Goal: Task Accomplishment & Management: Manage account settings

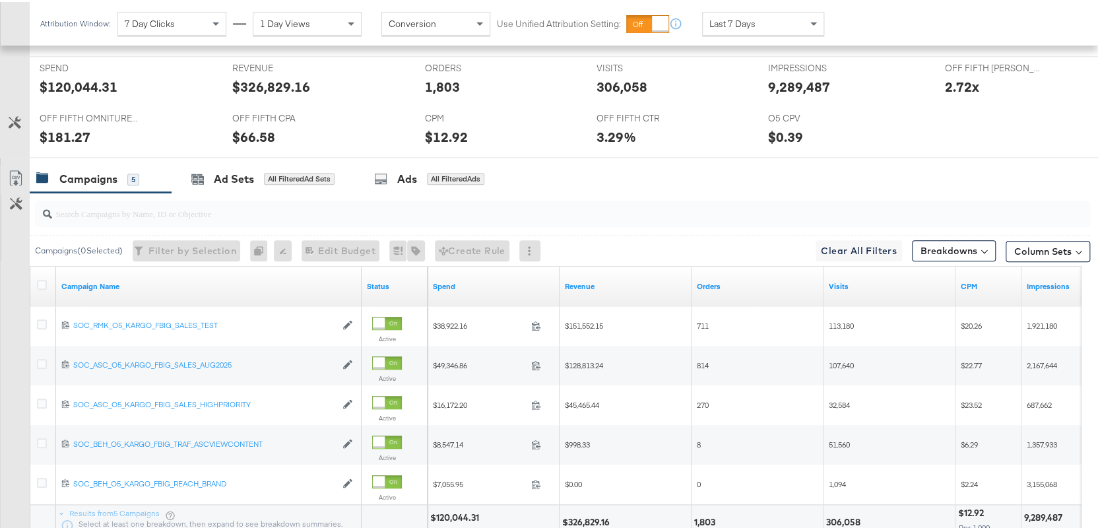
scroll to position [550, 0]
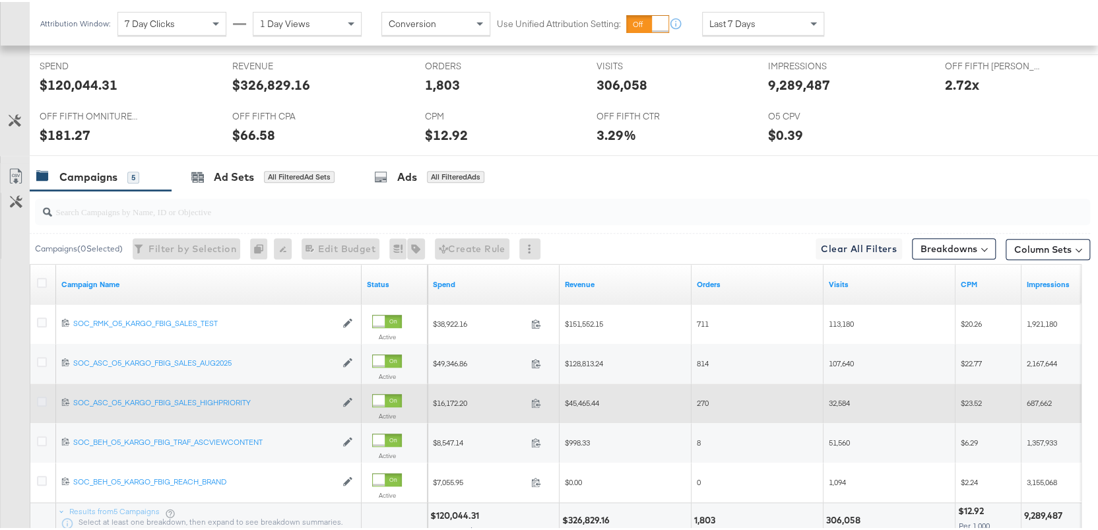
click at [44, 398] on icon at bounding box center [42, 400] width 10 height 10
click at [0, 0] on input "checkbox" at bounding box center [0, 0] width 0 height 0
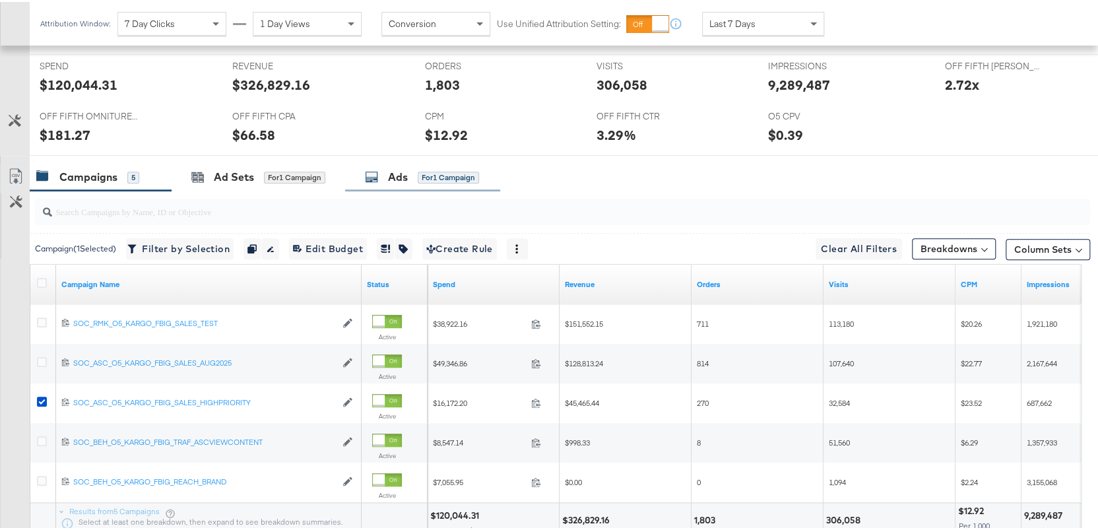
click at [383, 182] on div "Ads for 1 Campaign" at bounding box center [422, 175] width 155 height 28
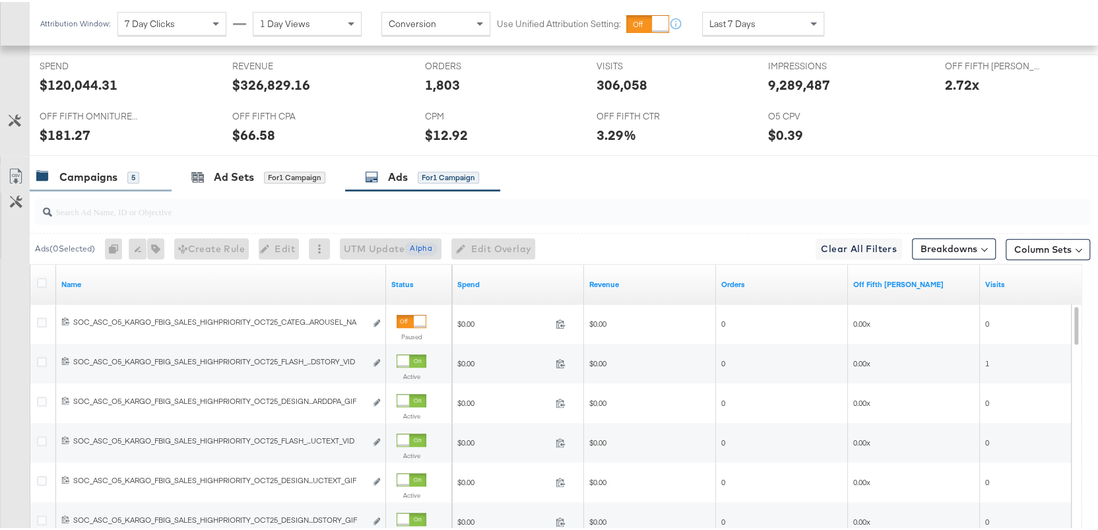
click at [76, 172] on div "Campaigns" at bounding box center [88, 175] width 58 height 15
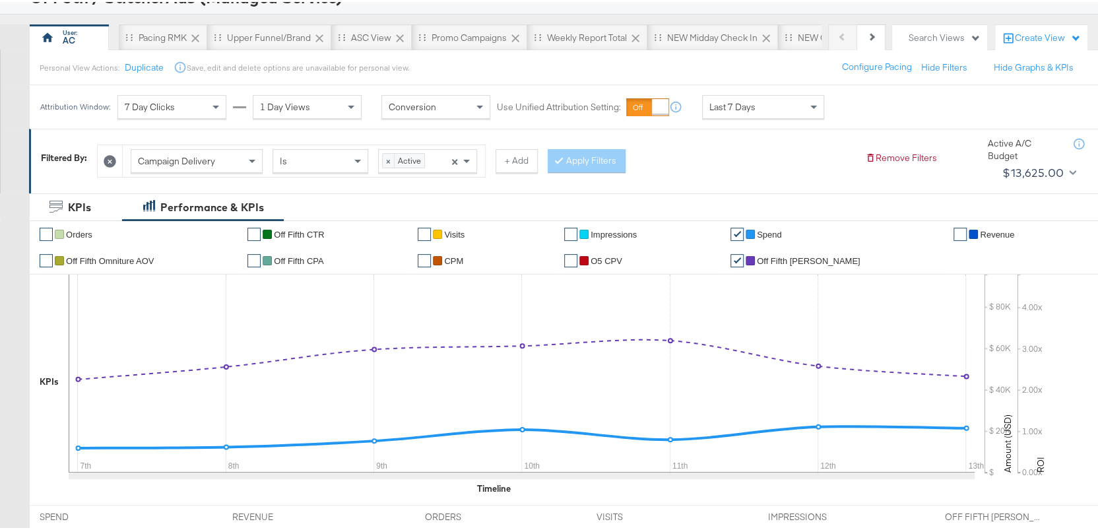
scroll to position [0, 0]
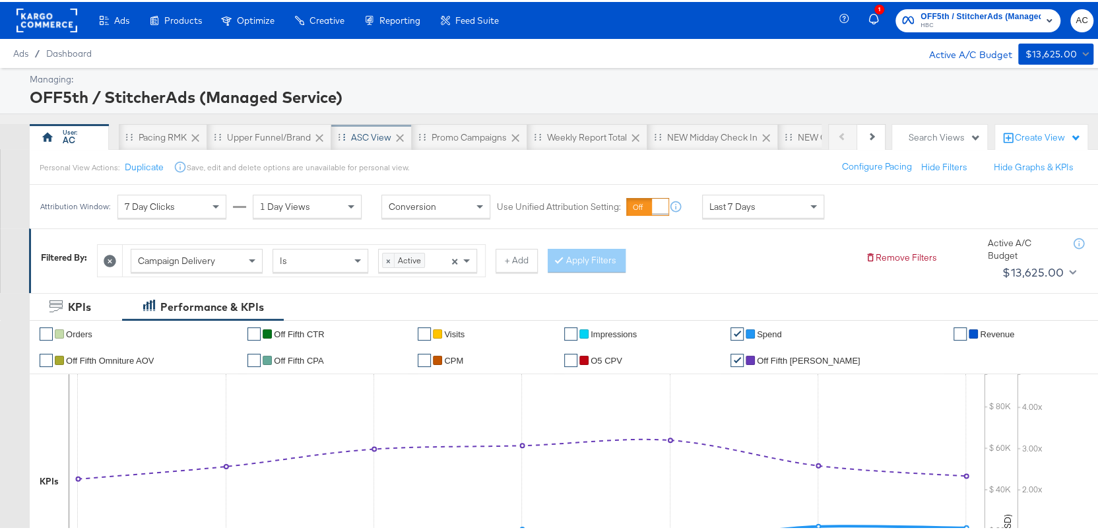
click at [366, 137] on div "ASC View" at bounding box center [371, 135] width 40 height 13
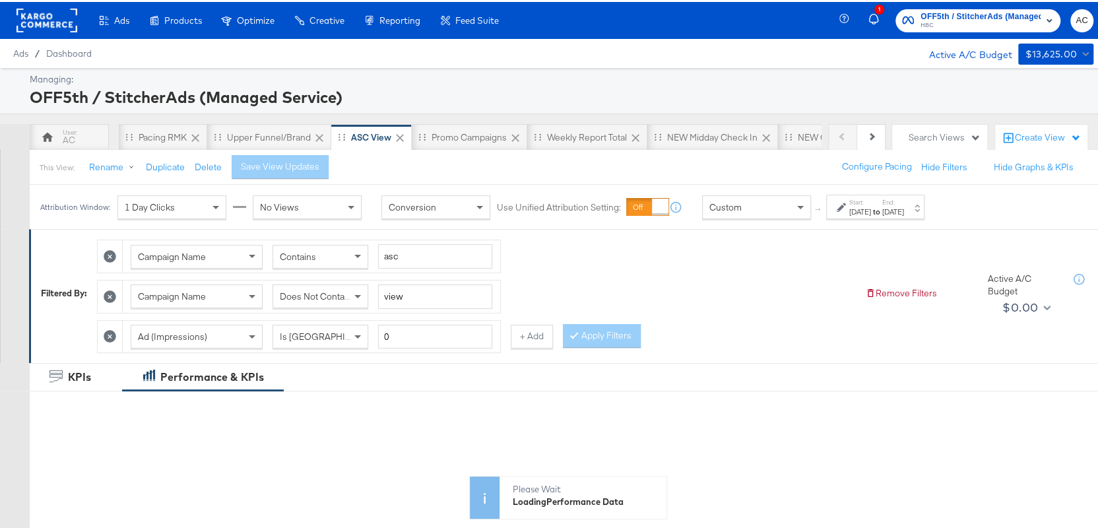
click at [840, 209] on icon at bounding box center [841, 205] width 9 height 9
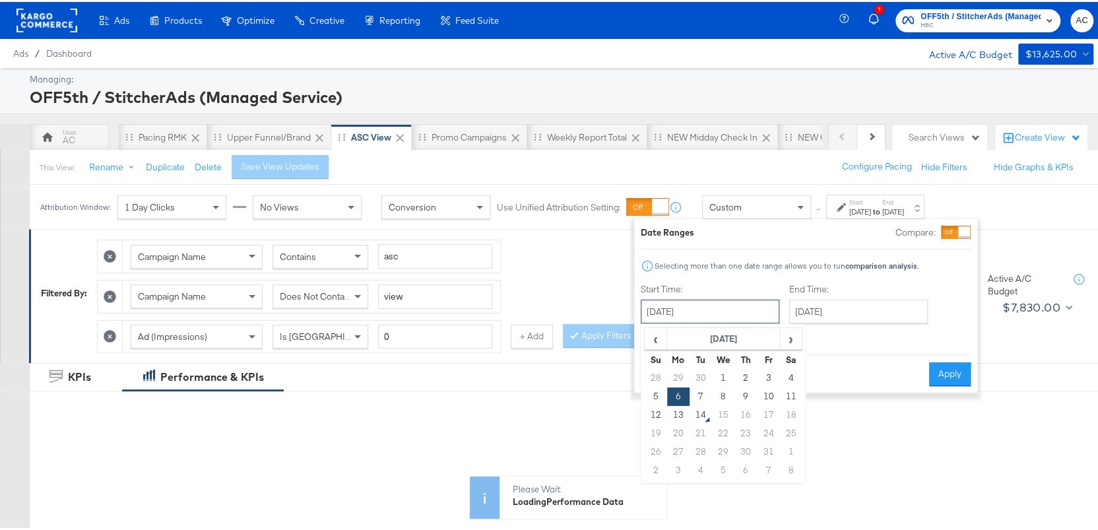
click at [745, 308] on input "[DATE]" at bounding box center [710, 310] width 139 height 24
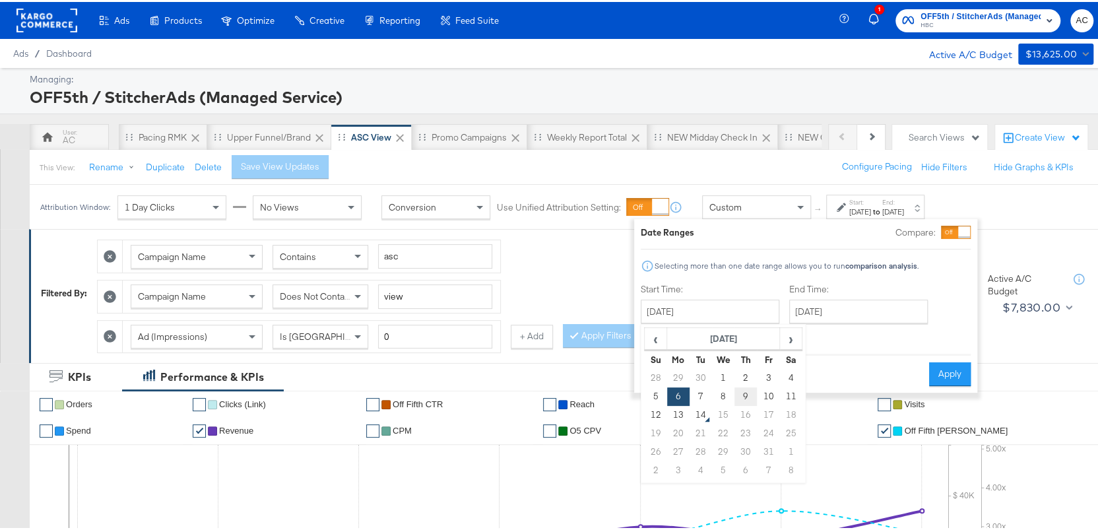
click at [742, 391] on td "9" at bounding box center [746, 394] width 22 height 18
type input "[DATE]"
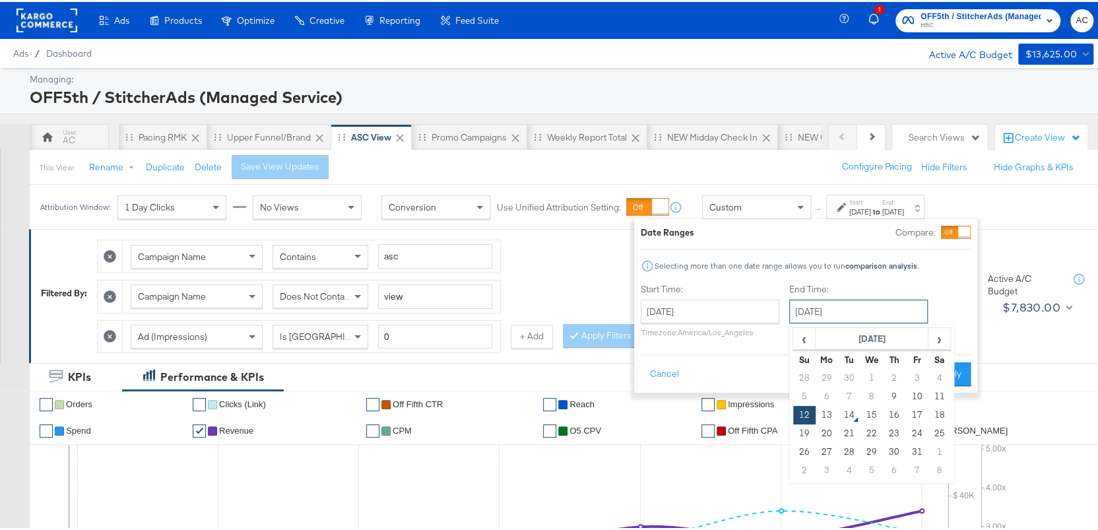
click at [816, 308] on input "[DATE]" at bounding box center [858, 310] width 139 height 24
click at [826, 409] on td "13" at bounding box center [827, 413] width 22 height 18
type input "[DATE]"
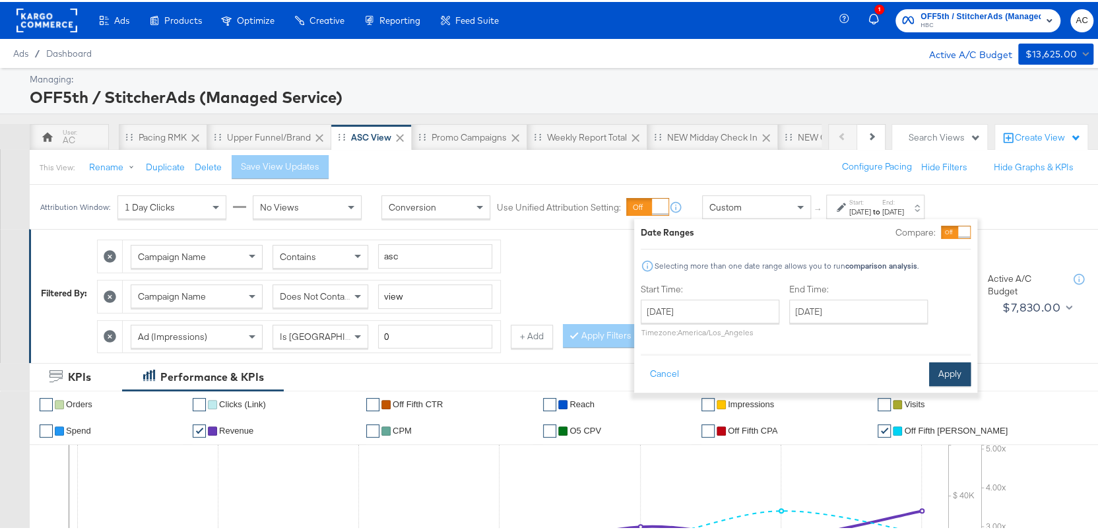
click at [953, 374] on button "Apply" at bounding box center [950, 372] width 42 height 24
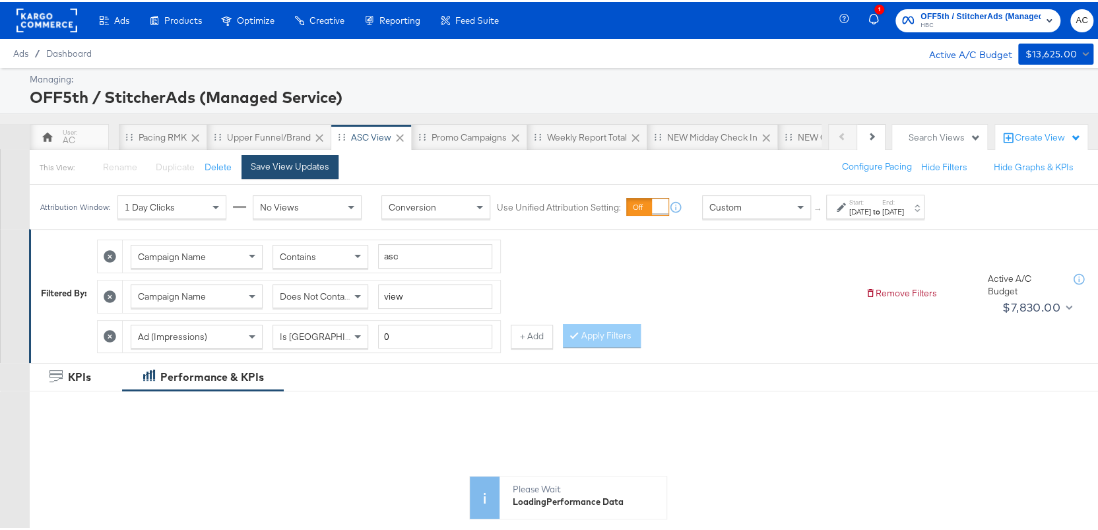
click at [294, 160] on div "Save View Updates" at bounding box center [290, 164] width 79 height 13
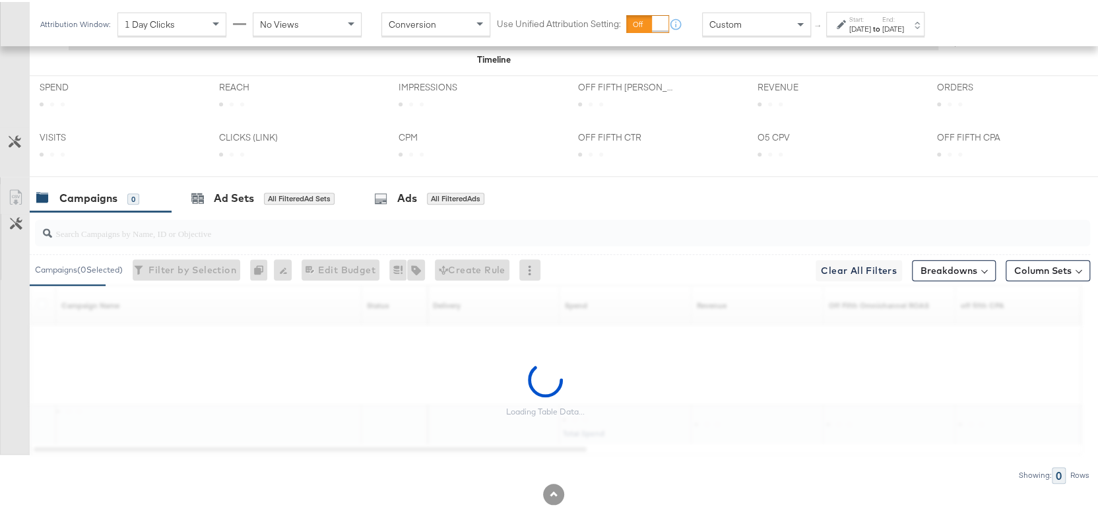
scroll to position [607, 0]
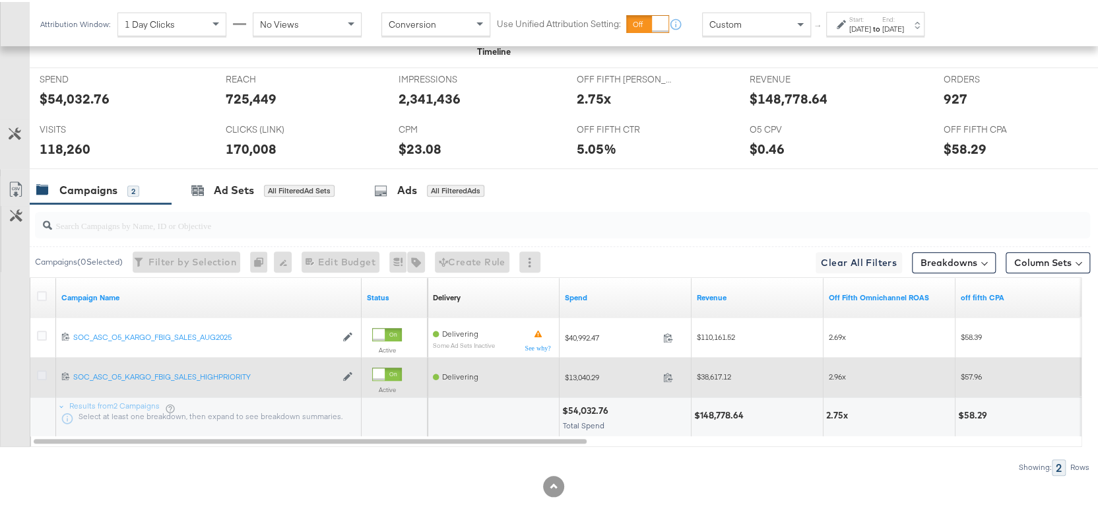
click at [43, 372] on icon at bounding box center [42, 373] width 10 height 10
click at [0, 0] on input "checkbox" at bounding box center [0, 0] width 0 height 0
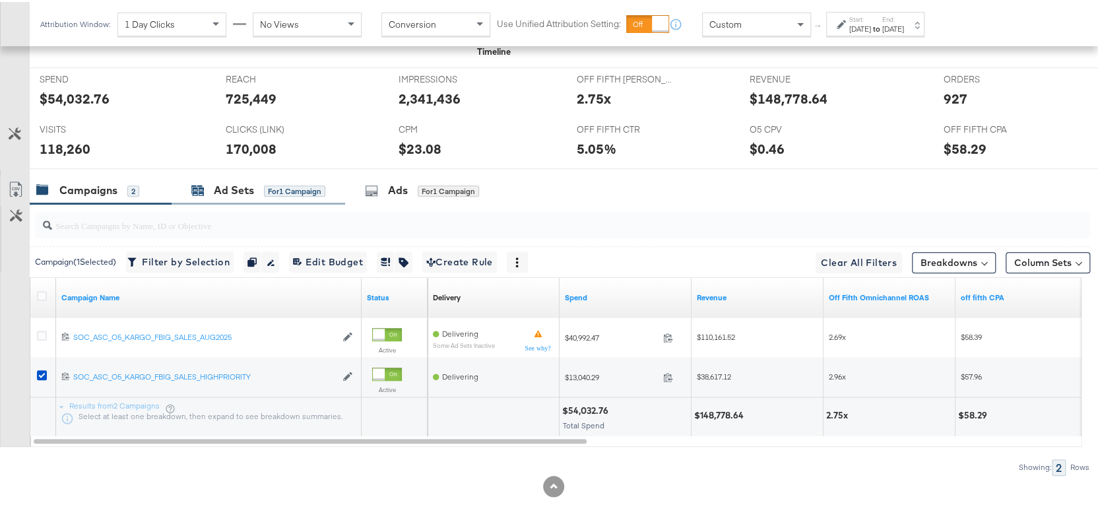
click at [297, 185] on div "for 1 Campaign" at bounding box center [294, 189] width 61 height 12
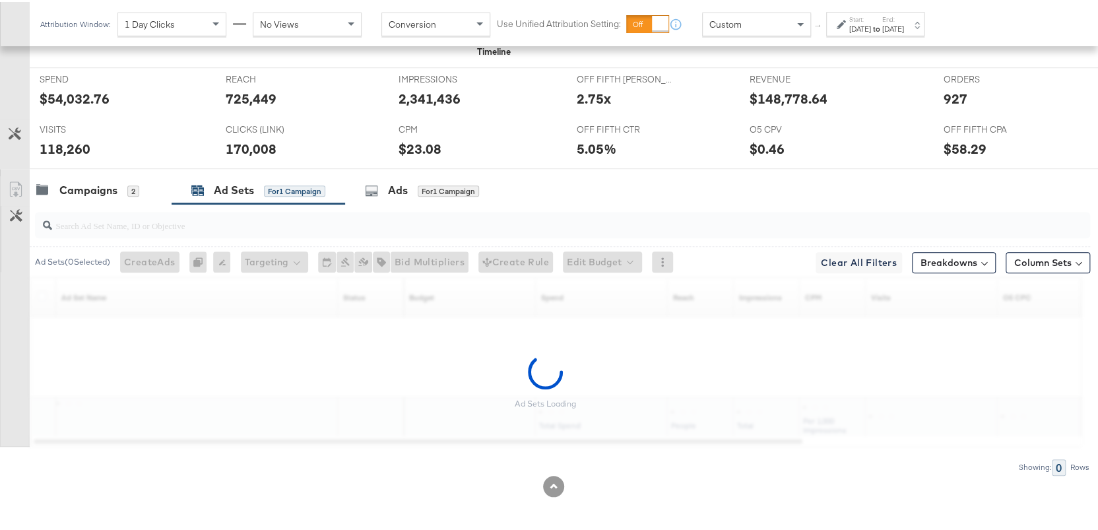
scroll to position [568, 0]
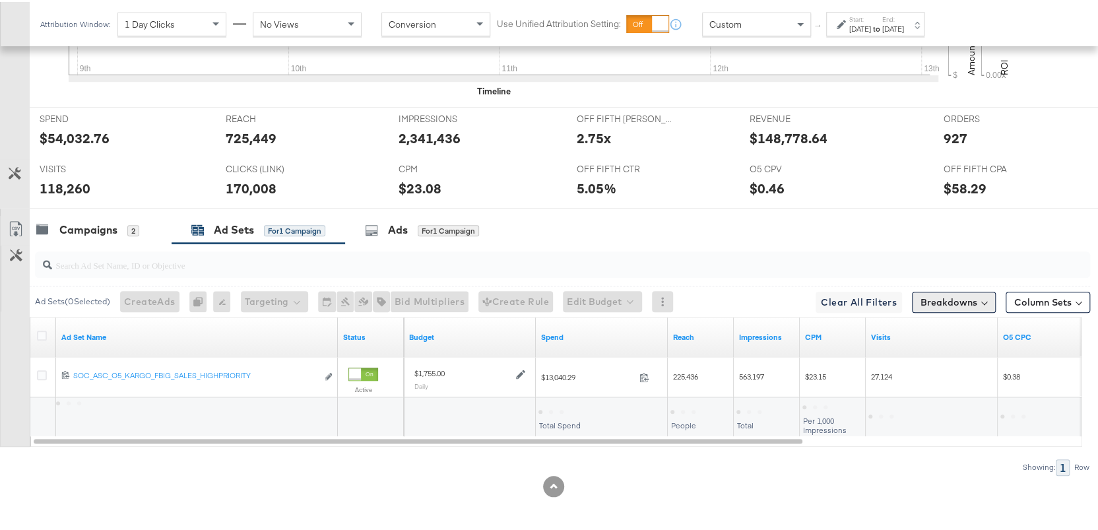
click at [969, 290] on button "Breakdowns" at bounding box center [954, 300] width 84 height 21
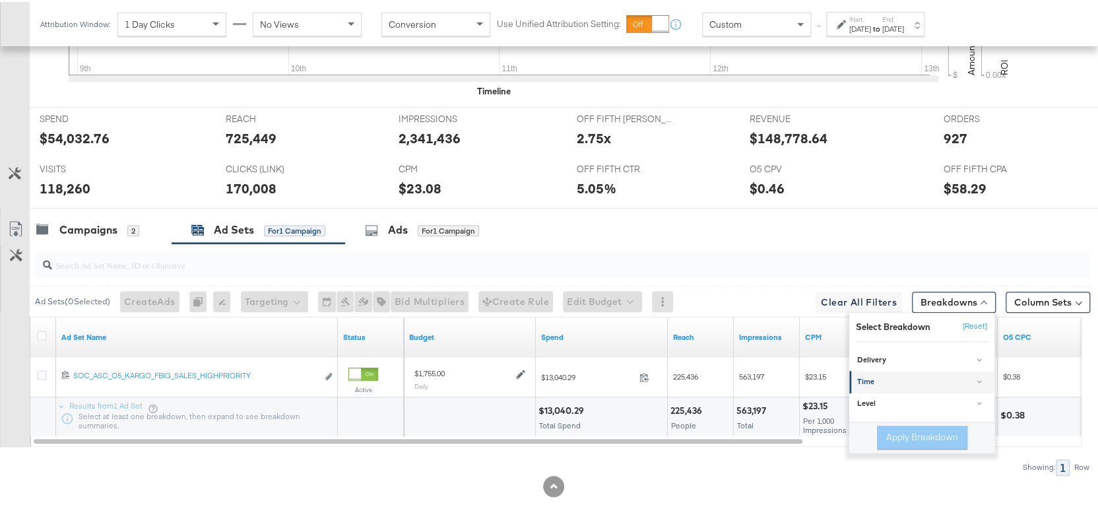
click at [867, 381] on div "Time" at bounding box center [922, 380] width 131 height 11
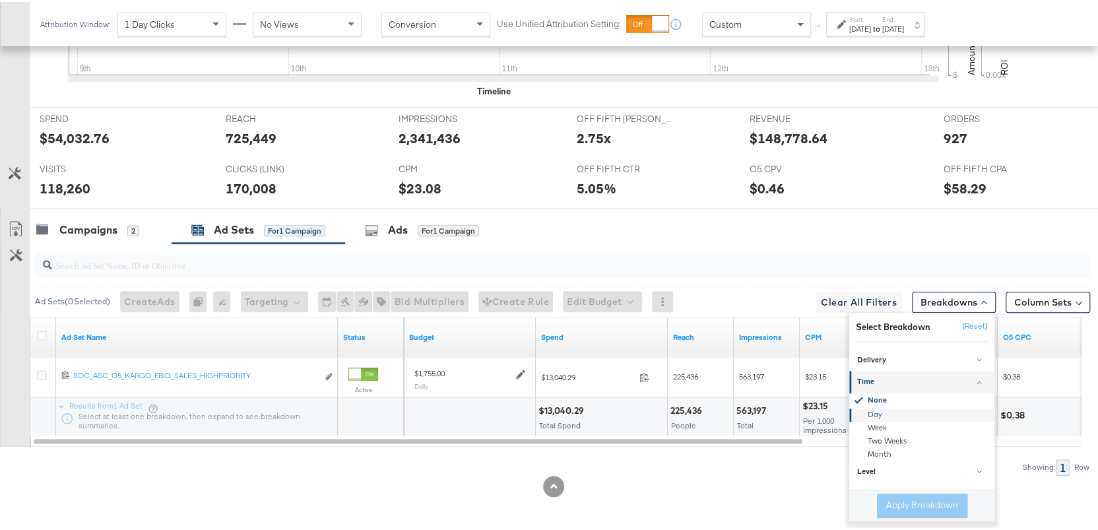
click at [861, 412] on div "Day" at bounding box center [922, 412] width 143 height 13
click at [898, 508] on button "Apply Breakdown" at bounding box center [922, 504] width 90 height 24
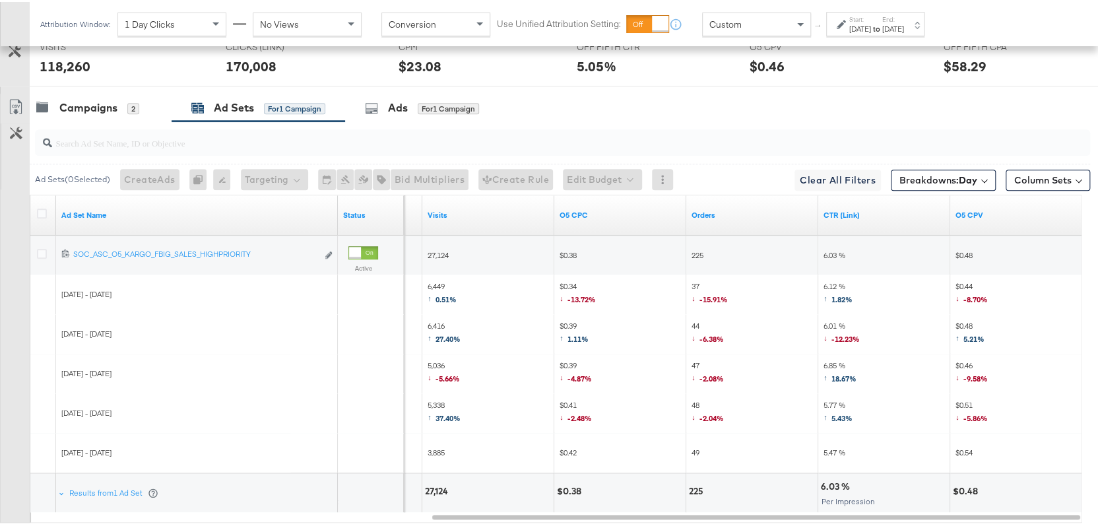
scroll to position [693, 0]
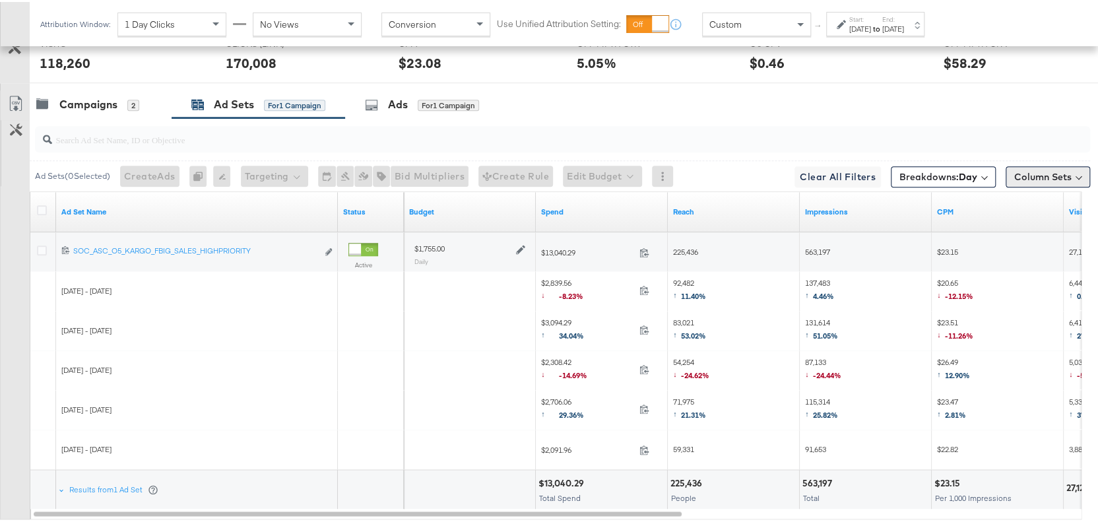
click at [1055, 179] on button "Column Sets" at bounding box center [1048, 174] width 84 height 21
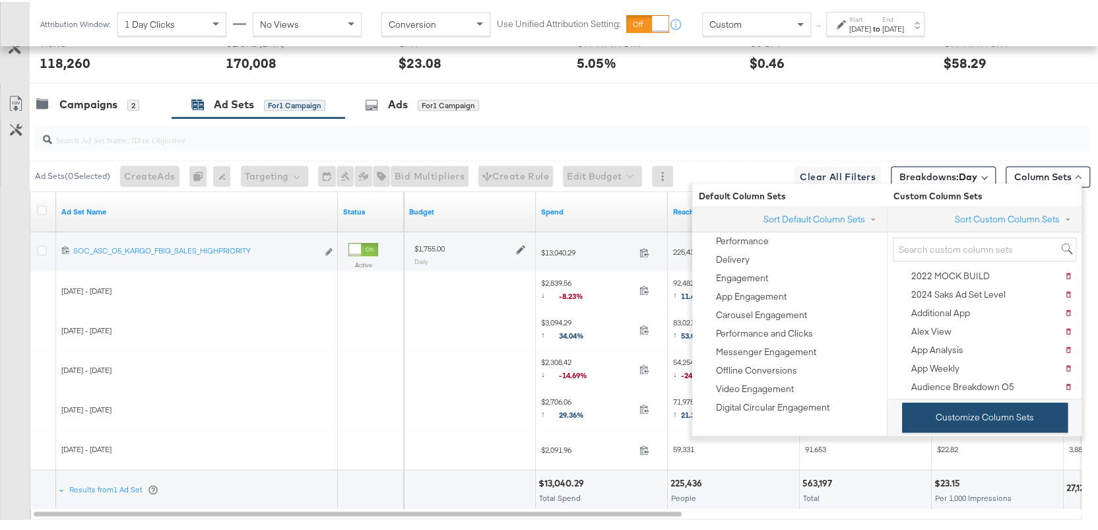
click at [1013, 416] on button "Customize Column Sets" at bounding box center [985, 416] width 166 height 30
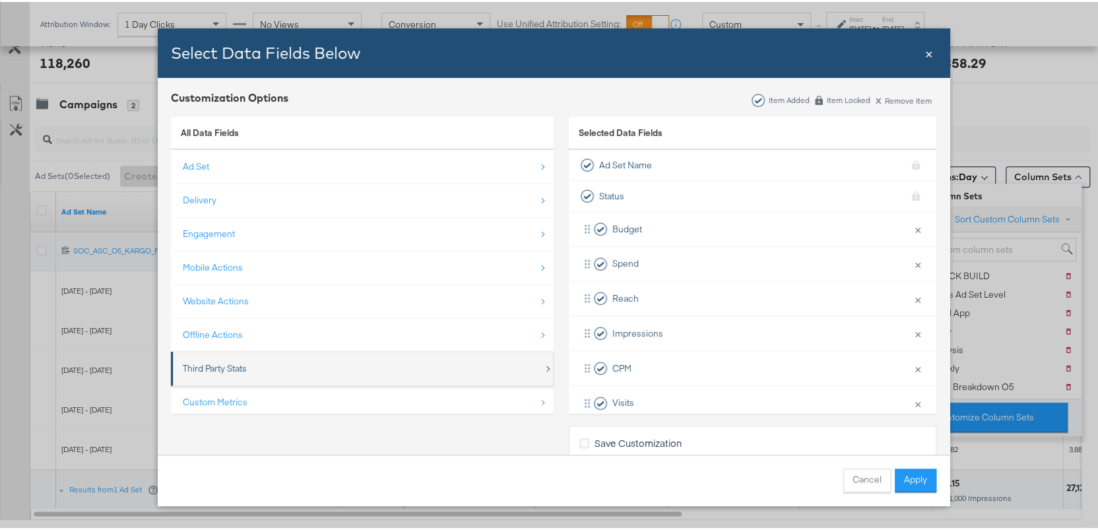
scroll to position [18, 0]
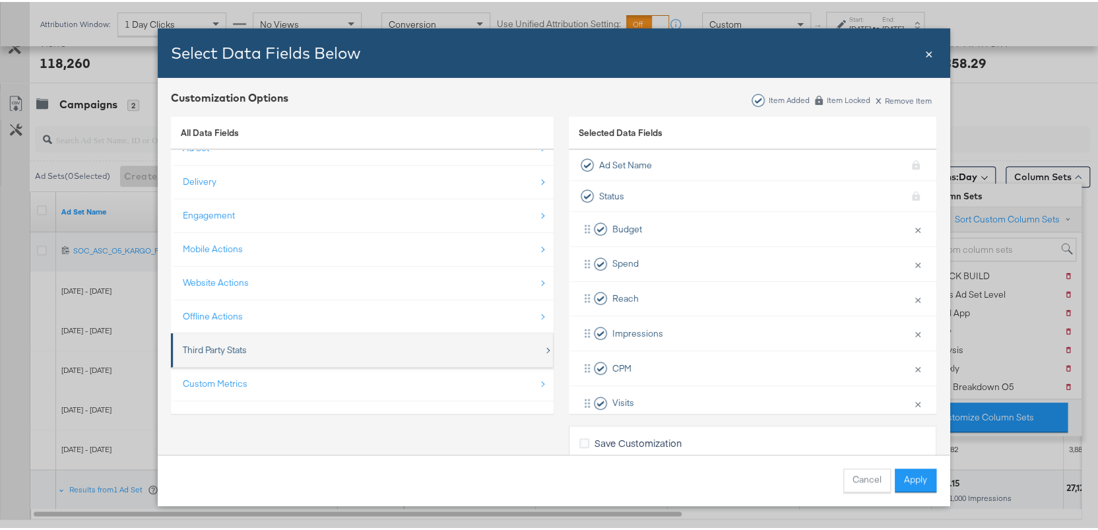
click at [211, 350] on div "Third Party Stats" at bounding box center [215, 348] width 64 height 13
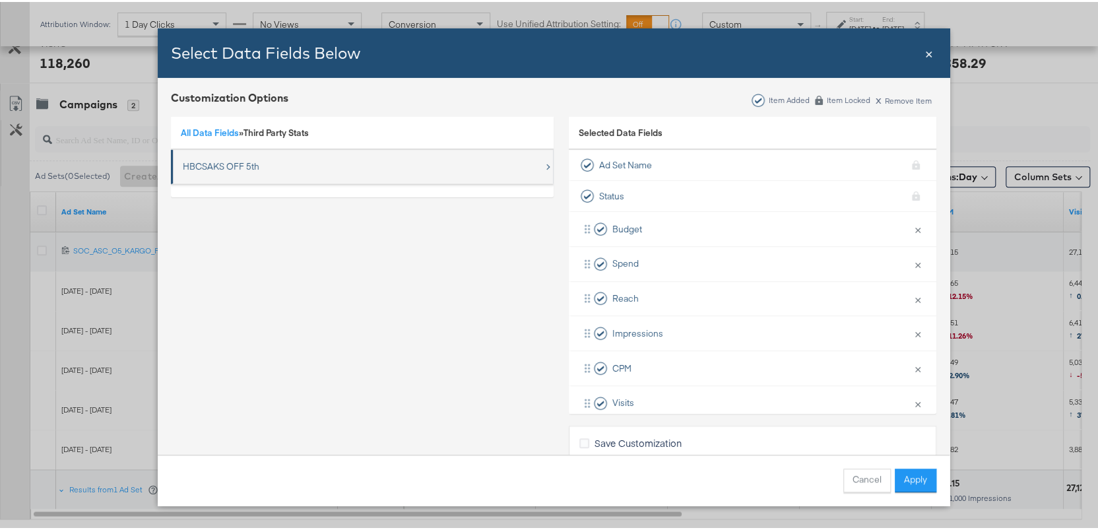
click at [247, 160] on div "HBCSAKS OFF 5th" at bounding box center [221, 164] width 77 height 13
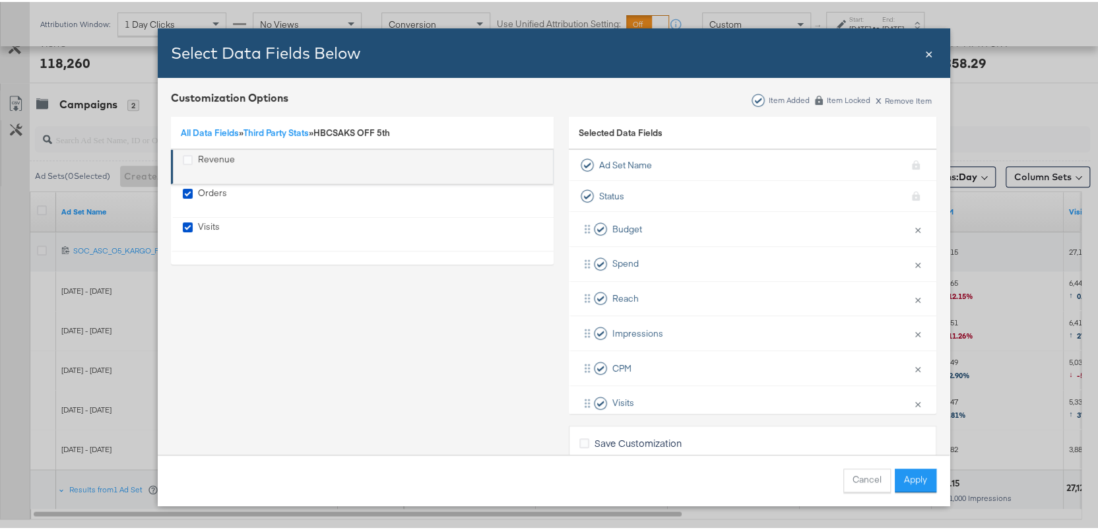
click at [213, 160] on div "Revenue" at bounding box center [216, 164] width 37 height 27
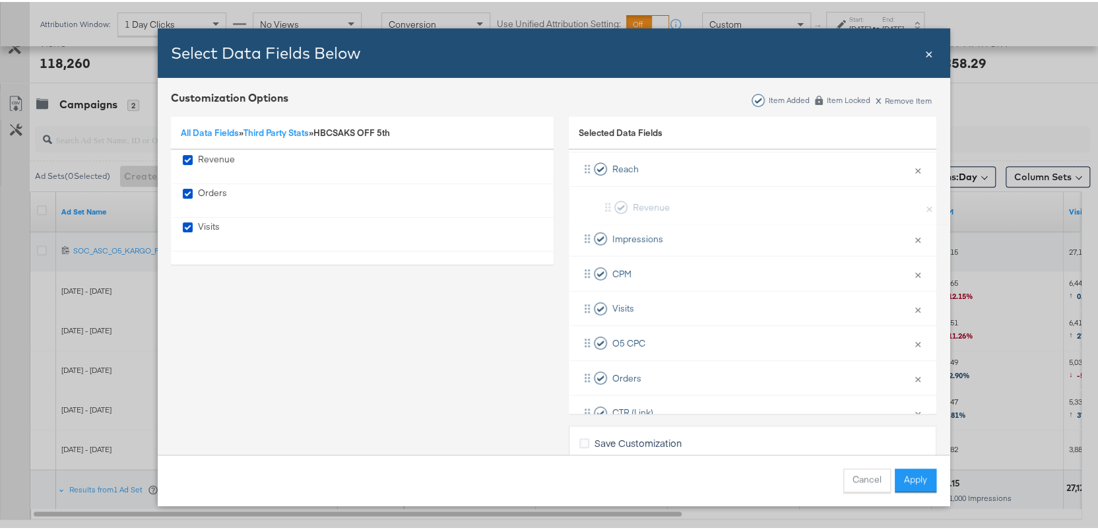
scroll to position [124, 0]
drag, startPoint x: 587, startPoint y: 401, endPoint x: 612, endPoint y: 197, distance: 204.8
click at [612, 197] on div "Budget × Remove from KPIs Spend × Remove from KPIs Reach × Remove from KPIs Imp…" at bounding box center [753, 277] width 368 height 383
drag, startPoint x: 587, startPoint y: 401, endPoint x: 595, endPoint y: 232, distance: 169.1
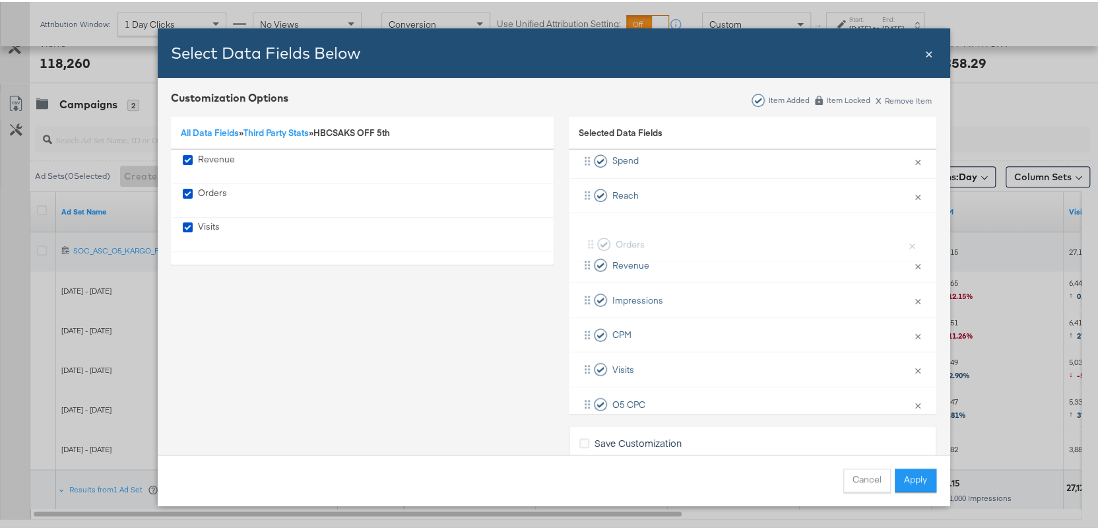
click at [595, 231] on div "Budget × Remove from KPIs Spend × Remove from KPIs Reach × Remove from KPIs Rev…" at bounding box center [753, 298] width 368 height 383
drag, startPoint x: 589, startPoint y: 372, endPoint x: 592, endPoint y: 255, distance: 116.2
click at [592, 255] on div "Budget × Remove from KPIs Spend × Remove from KPIs Reach × Remove from KPIs Ord…" at bounding box center [753, 293] width 368 height 383
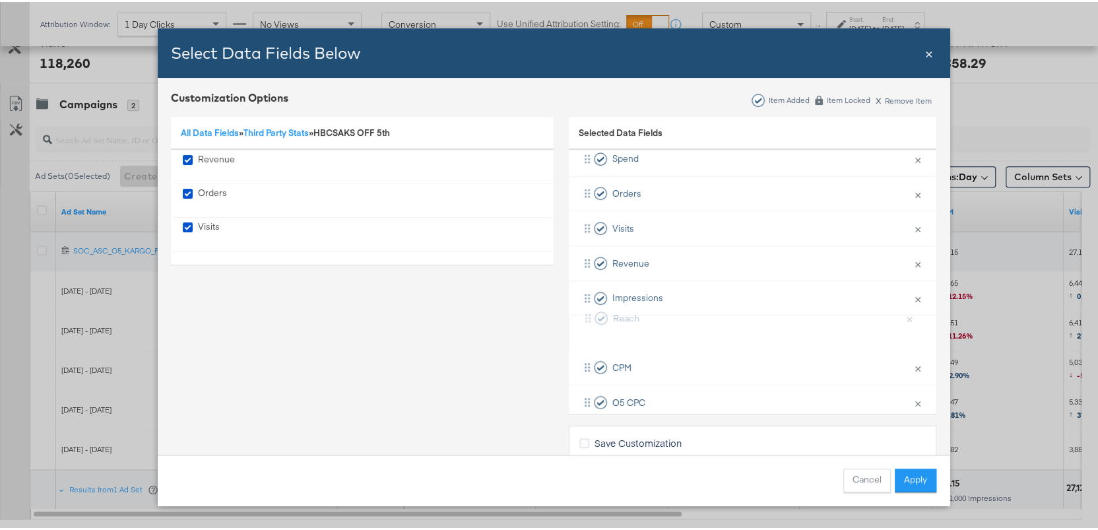
drag, startPoint x: 585, startPoint y: 180, endPoint x: 591, endPoint y: 312, distance: 132.1
click at [591, 312] on div "Budget × Remove from KPIs Spend × Remove from KPIs Reach × Remove from KPIs Ord…" at bounding box center [753, 296] width 368 height 383
click at [217, 133] on link "All Data Fields" at bounding box center [210, 131] width 58 height 12
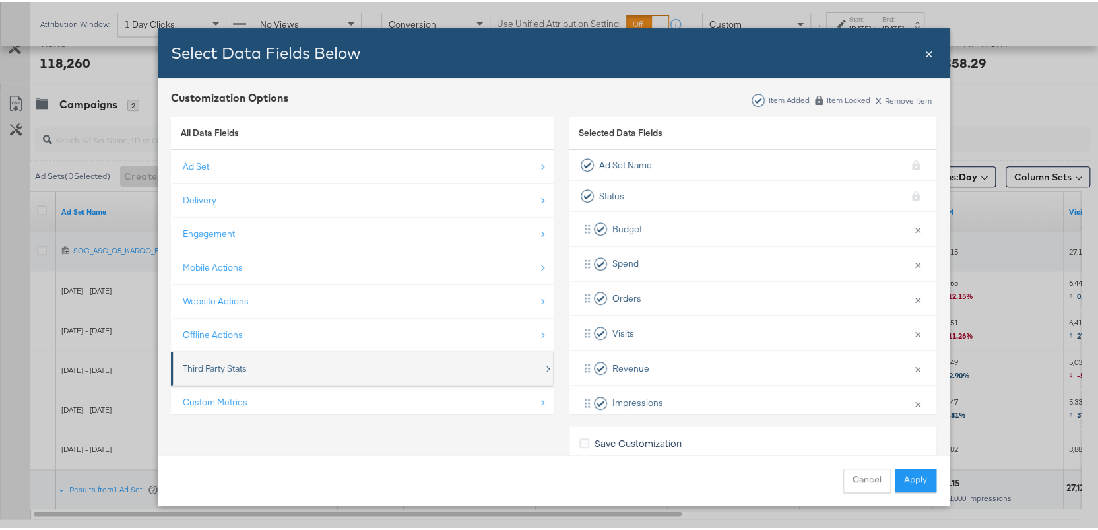
scroll to position [18, 0]
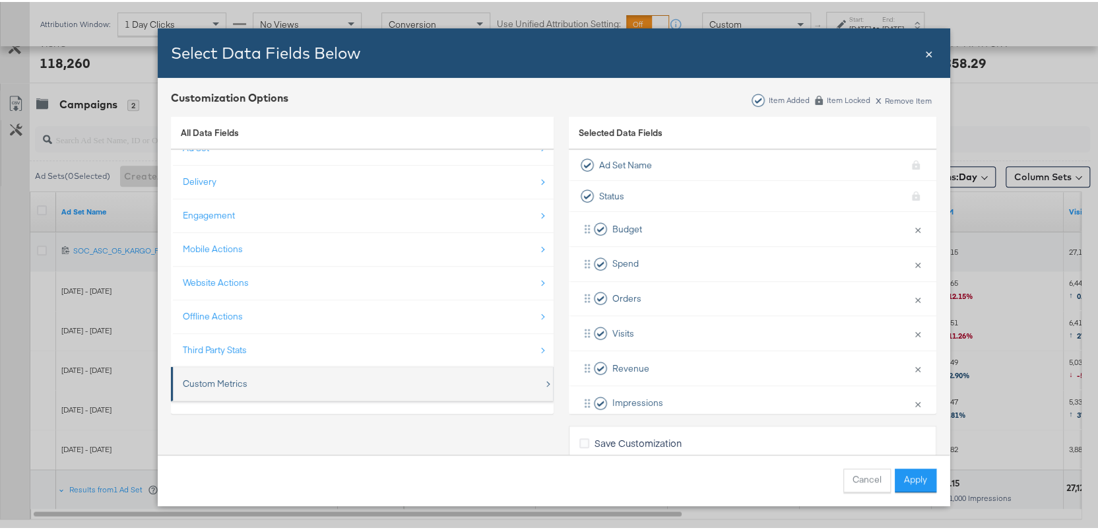
click at [194, 376] on div "Custom Metrics" at bounding box center [215, 382] width 65 height 13
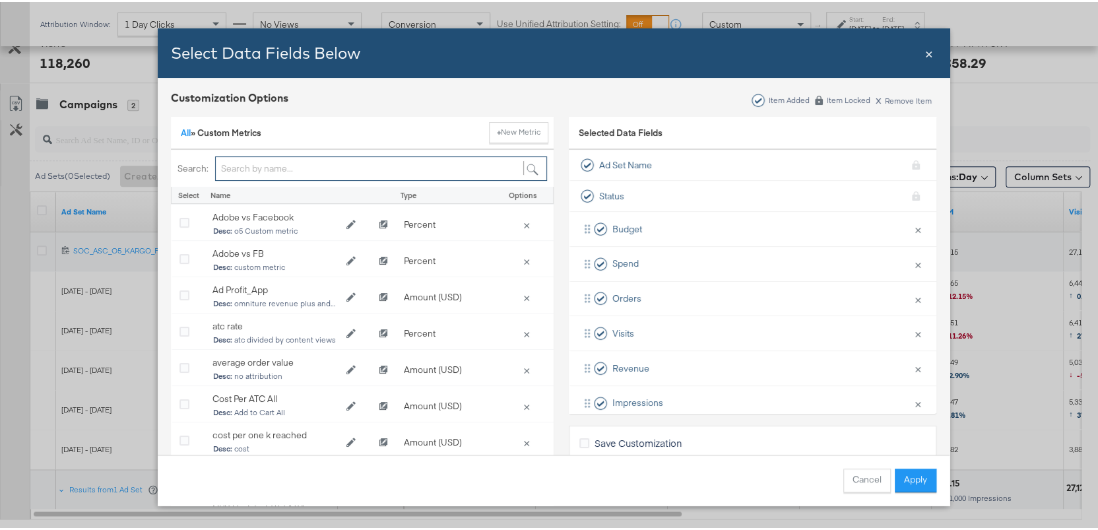
click at [298, 167] on input "Bulk Add Locations Modal" at bounding box center [381, 166] width 332 height 24
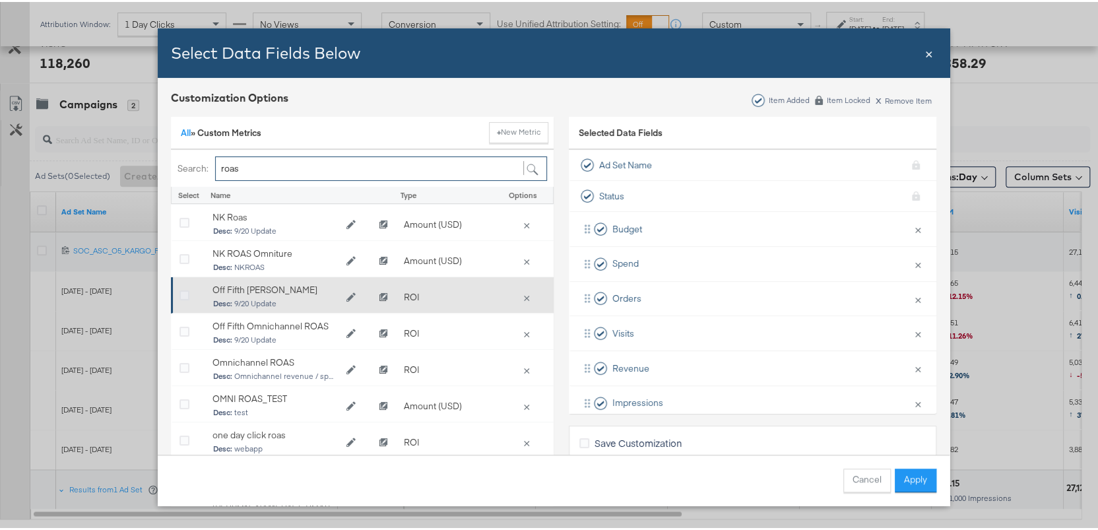
type input "roas"
click at [180, 295] on icon "Bulk Add Locations Modal" at bounding box center [185, 294] width 10 height 10
click at [0, 0] on input "Bulk Add Locations Modal" at bounding box center [0, 0] width 0 height 0
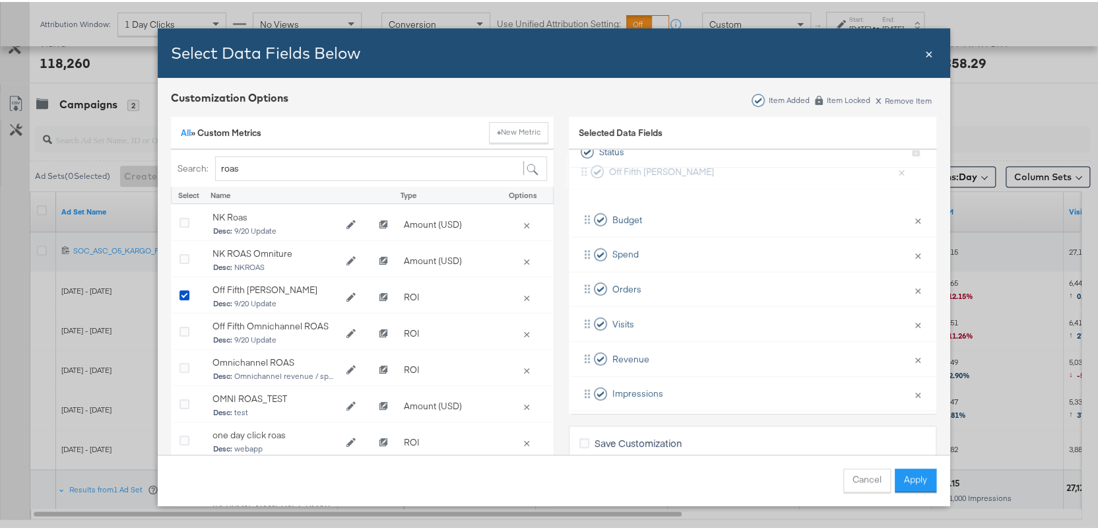
scroll to position [0, 0]
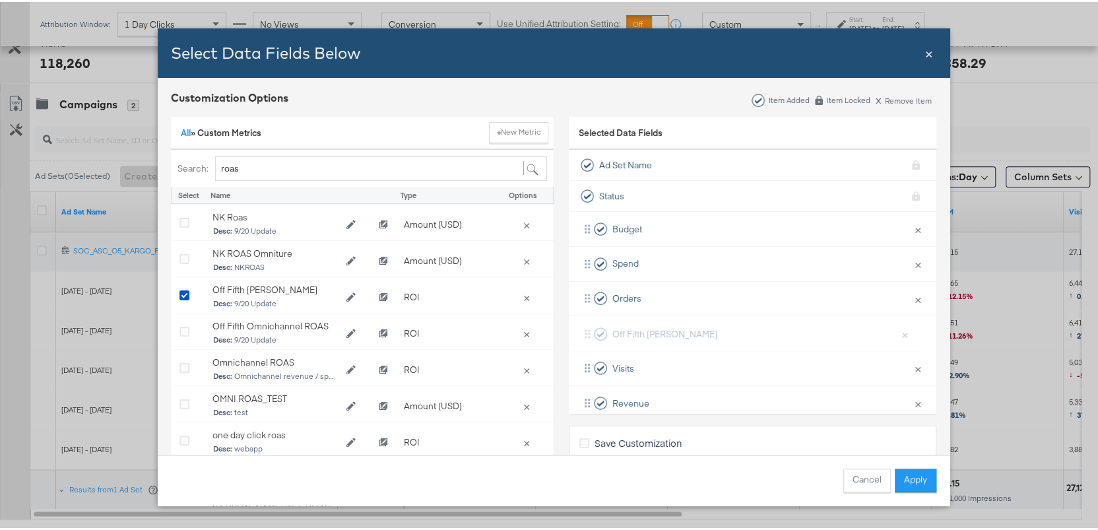
drag, startPoint x: 576, startPoint y: 384, endPoint x: 585, endPoint y: 329, distance: 56.2
click at [585, 329] on div "Budget × Remove from KPIs Spend × Remove from KPIs Orders × Remove from KPIs Vi…" at bounding box center [753, 418] width 368 height 417
click at [904, 473] on button "Apply" at bounding box center [916, 479] width 42 height 24
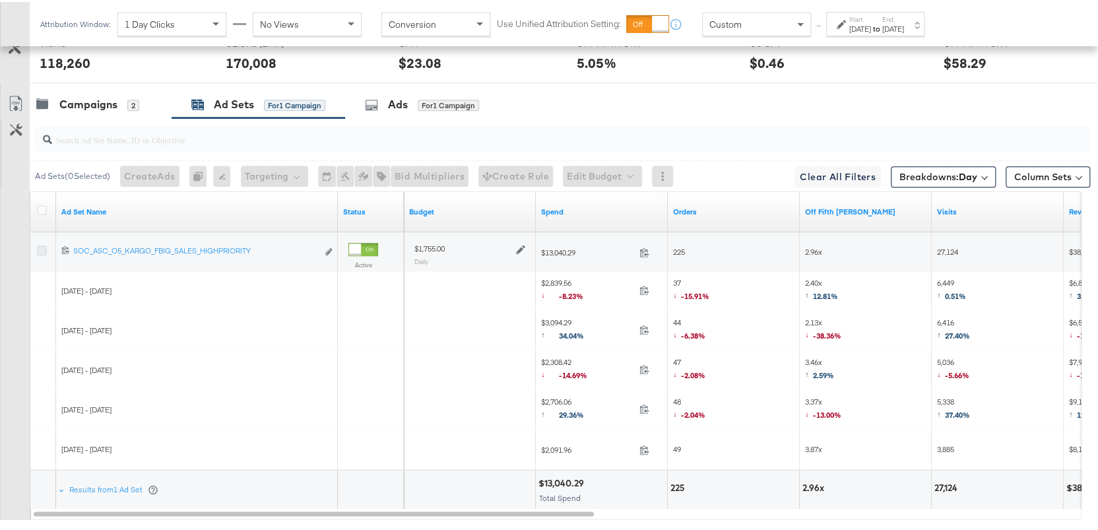
click at [43, 246] on icon at bounding box center [42, 249] width 10 height 10
click at [0, 0] on input "checkbox" at bounding box center [0, 0] width 0 height 0
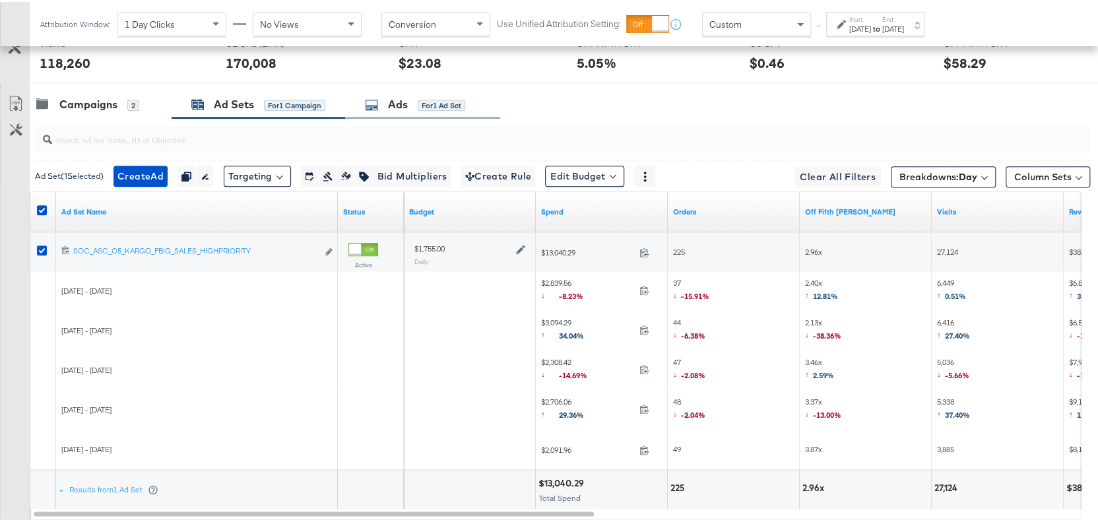
click at [404, 109] on div "Ads for 1 Ad Set" at bounding box center [422, 102] width 155 height 28
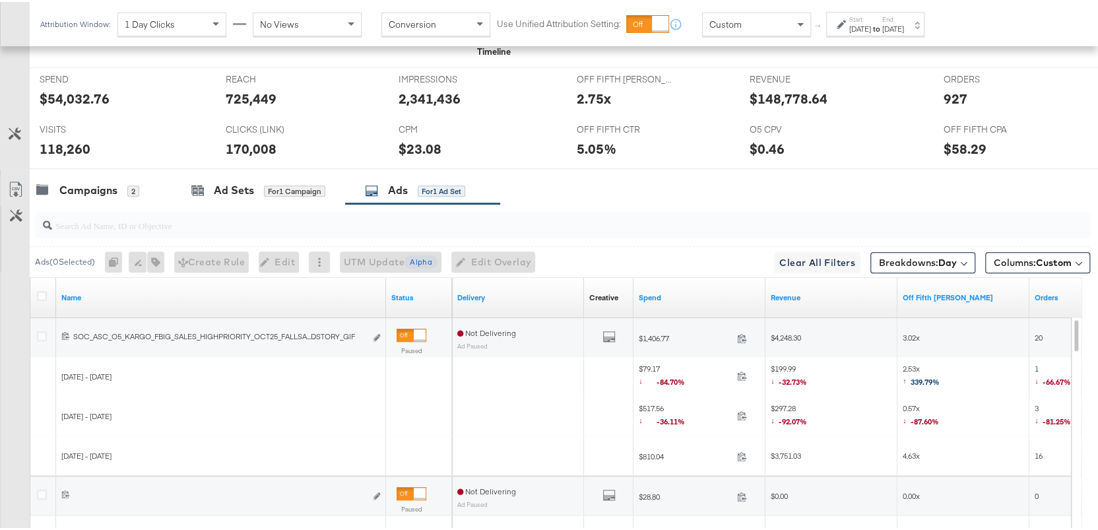
scroll to position [693, 0]
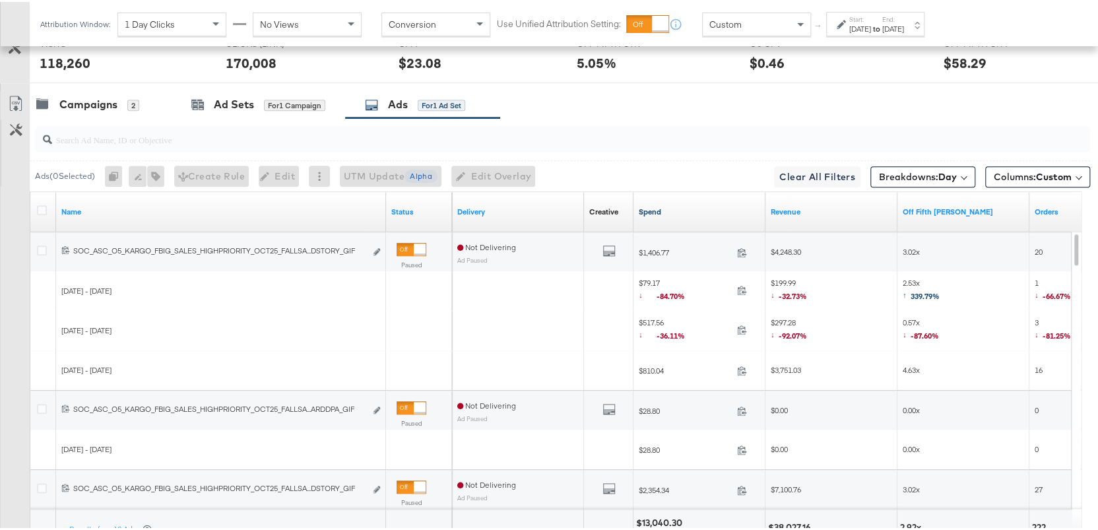
click at [655, 209] on link "Spend" at bounding box center [699, 210] width 121 height 11
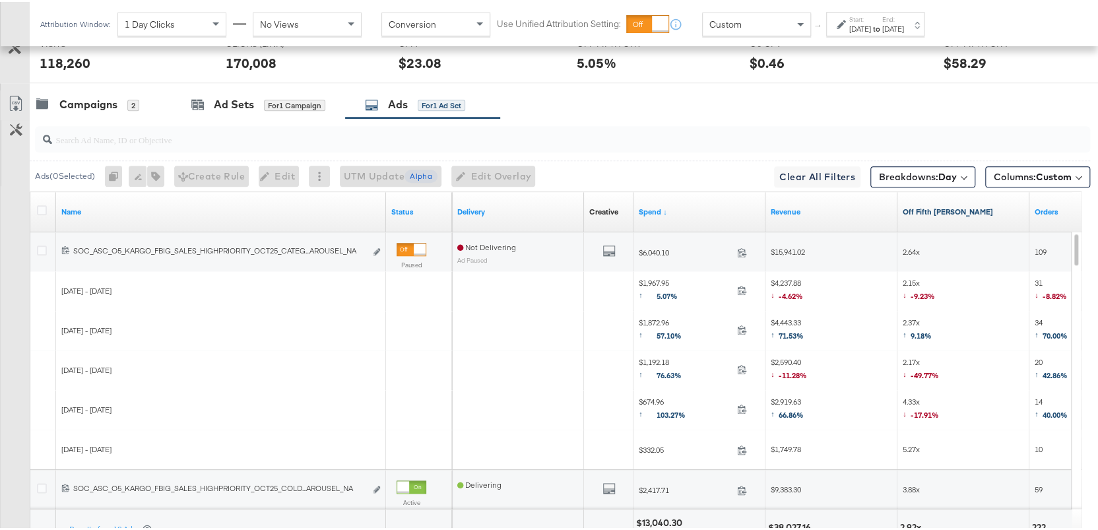
click at [932, 208] on link "Off Fifth [PERSON_NAME]" at bounding box center [963, 210] width 121 height 11
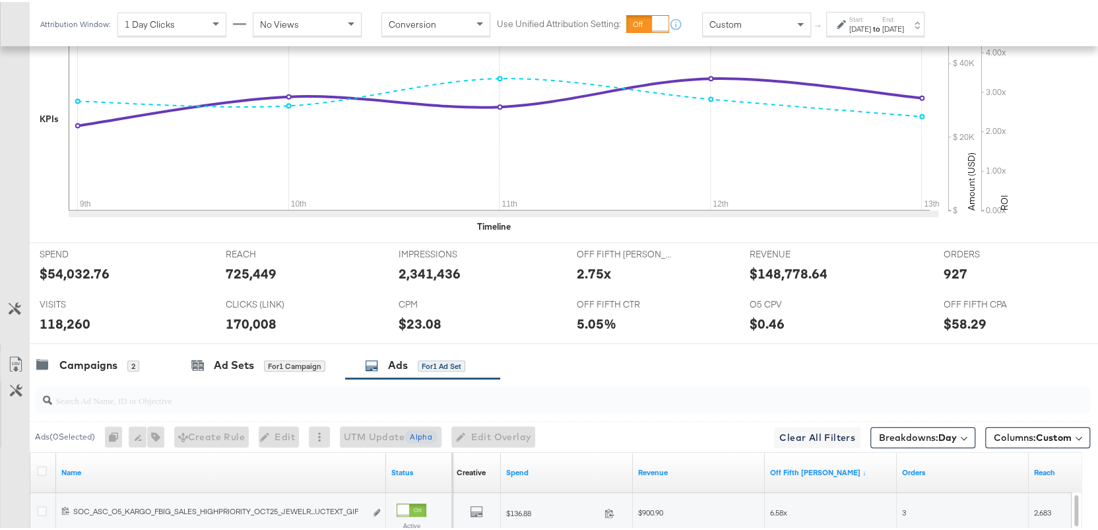
scroll to position [501, 0]
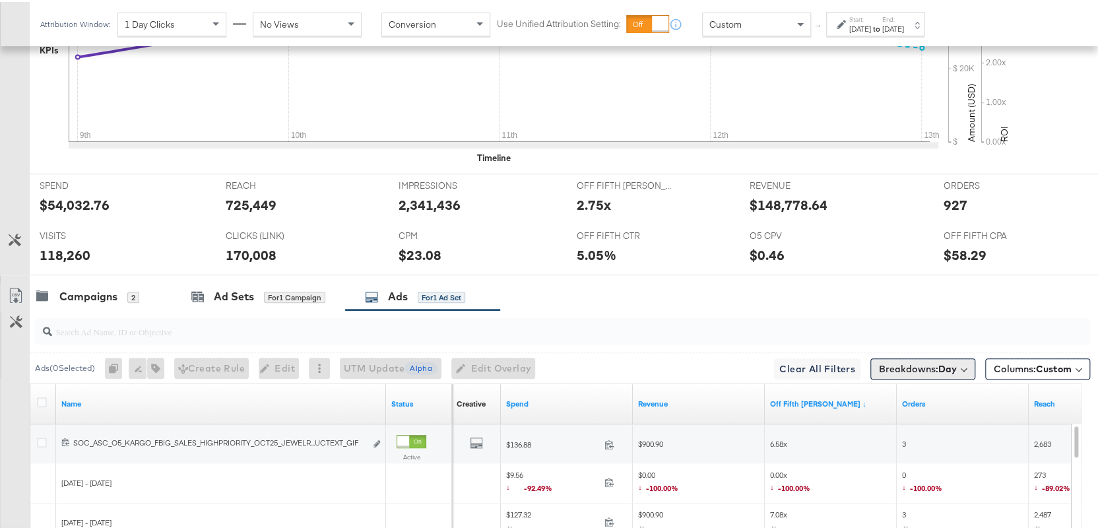
click at [939, 364] on b "Day" at bounding box center [948, 367] width 18 height 12
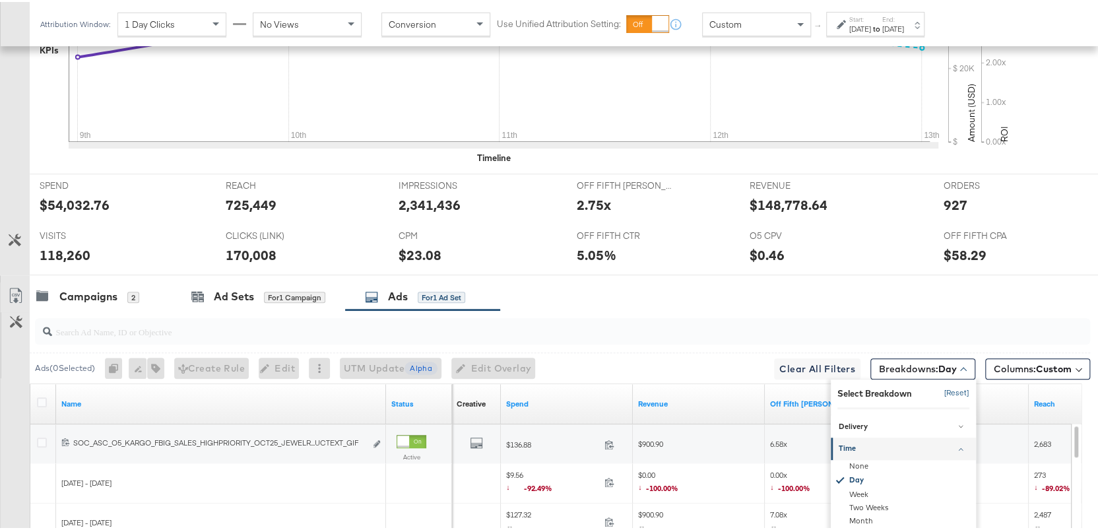
click at [939, 389] on button "[Reset]" at bounding box center [953, 391] width 33 height 21
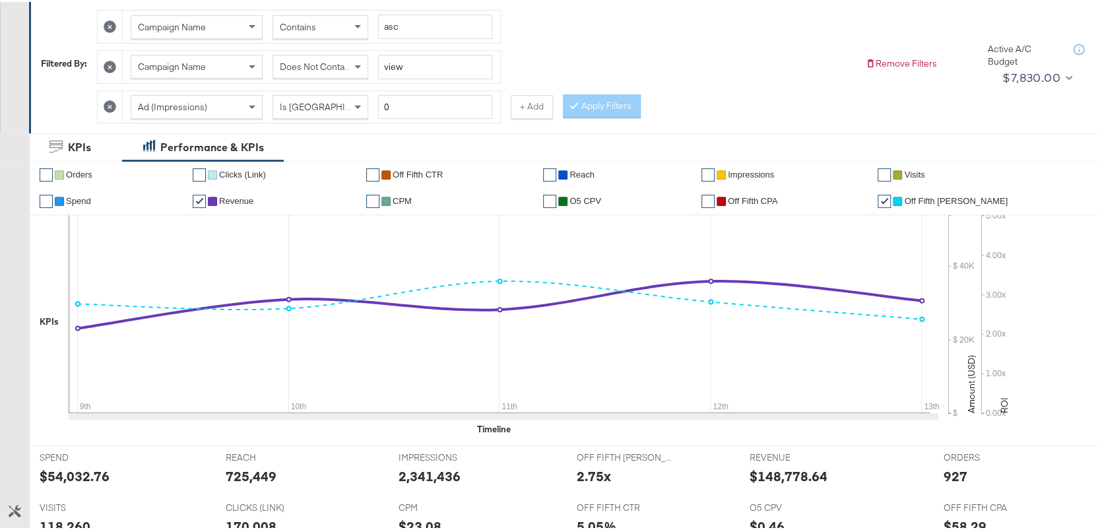
scroll to position [0, 0]
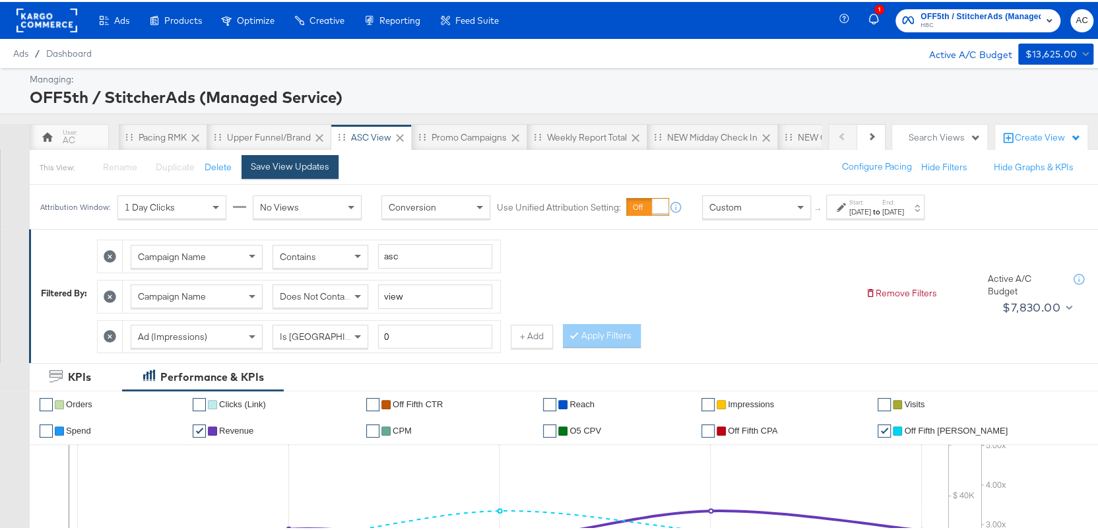
click at [306, 172] on button "Save View Updates" at bounding box center [290, 165] width 97 height 24
click at [155, 133] on div "Pacing RMK" at bounding box center [163, 135] width 48 height 13
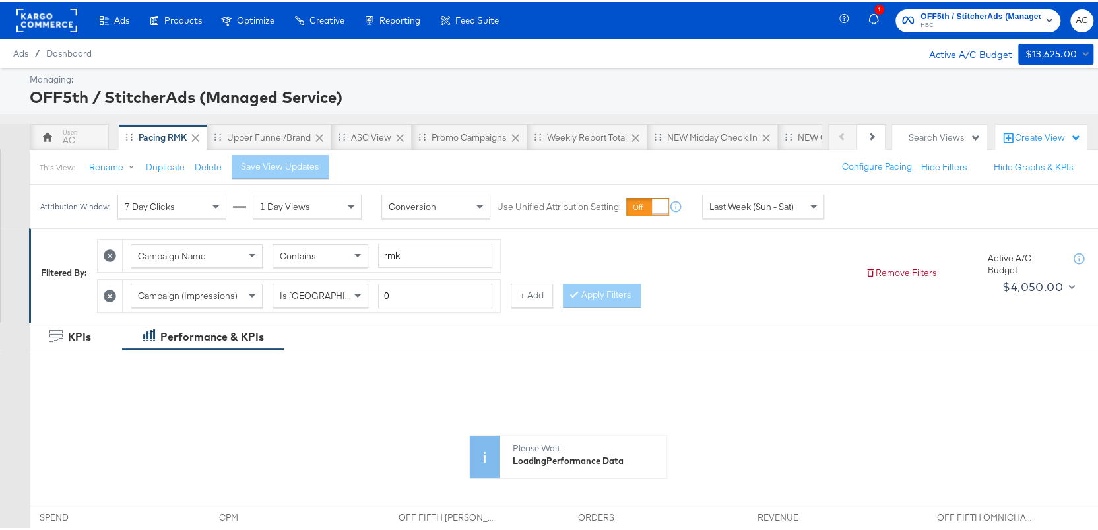
click at [742, 207] on span "Last Week (Sun - Sat)" at bounding box center [751, 205] width 84 height 12
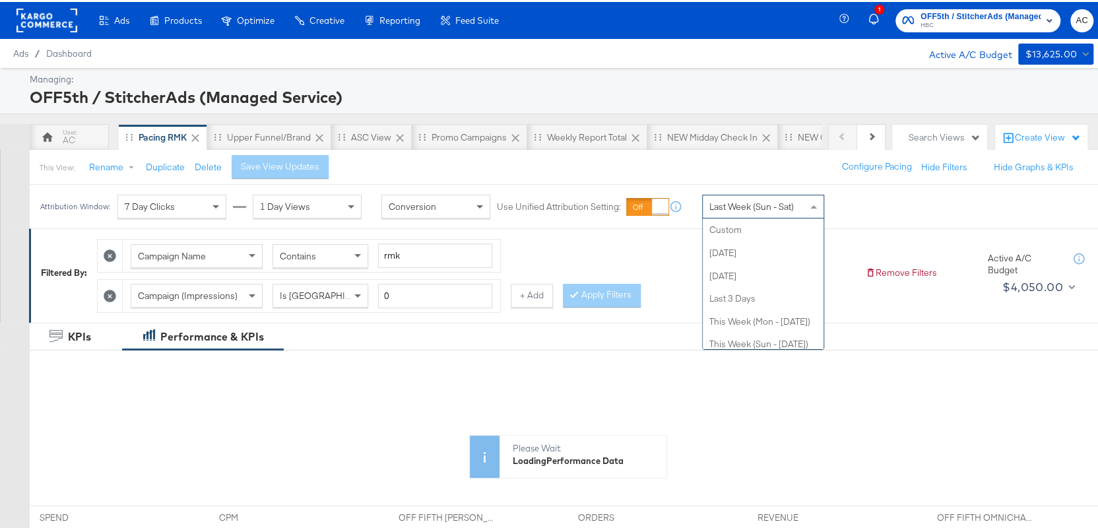
scroll to position [159, 0]
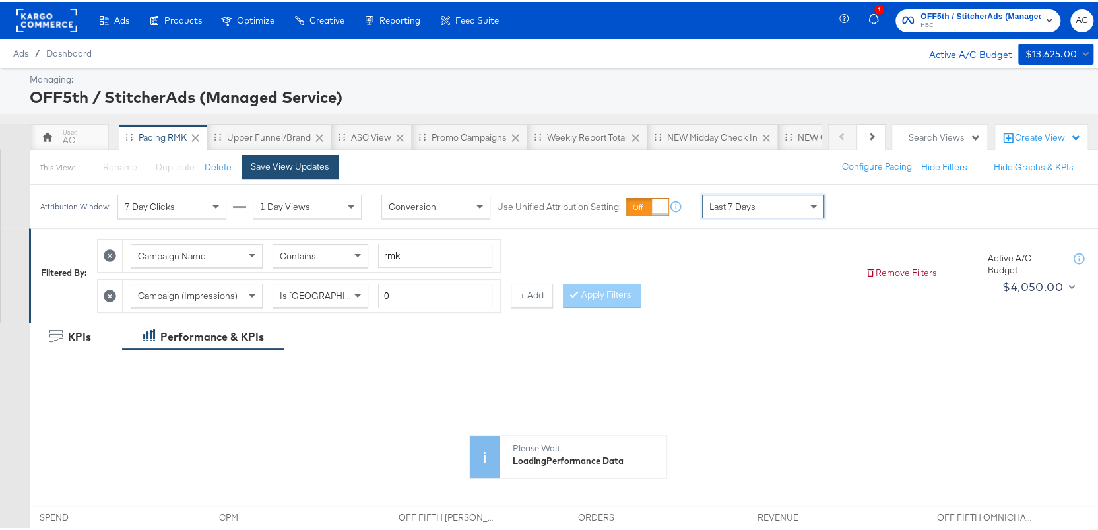
click at [317, 159] on div "Save View Updates" at bounding box center [290, 164] width 79 height 13
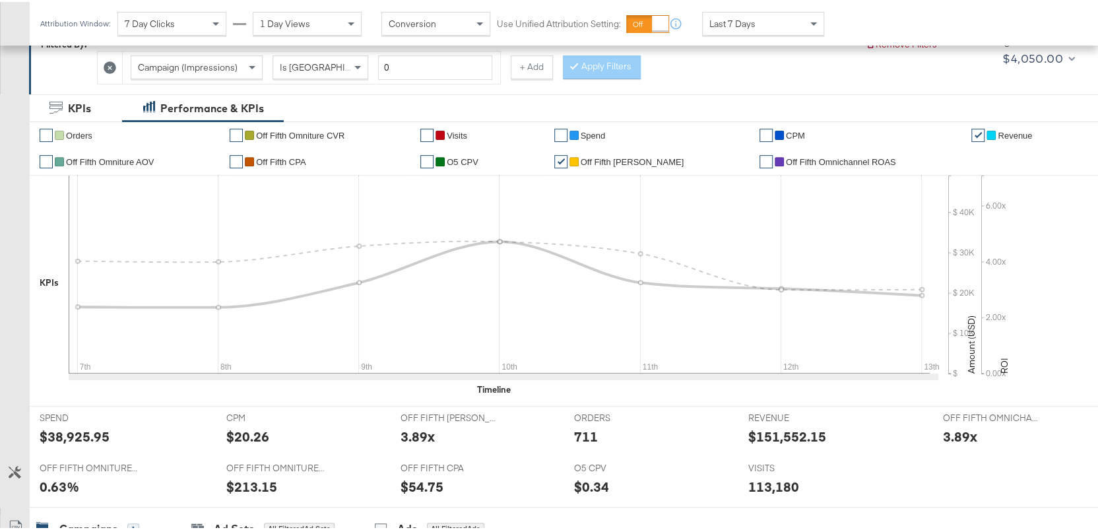
scroll to position [232, 0]
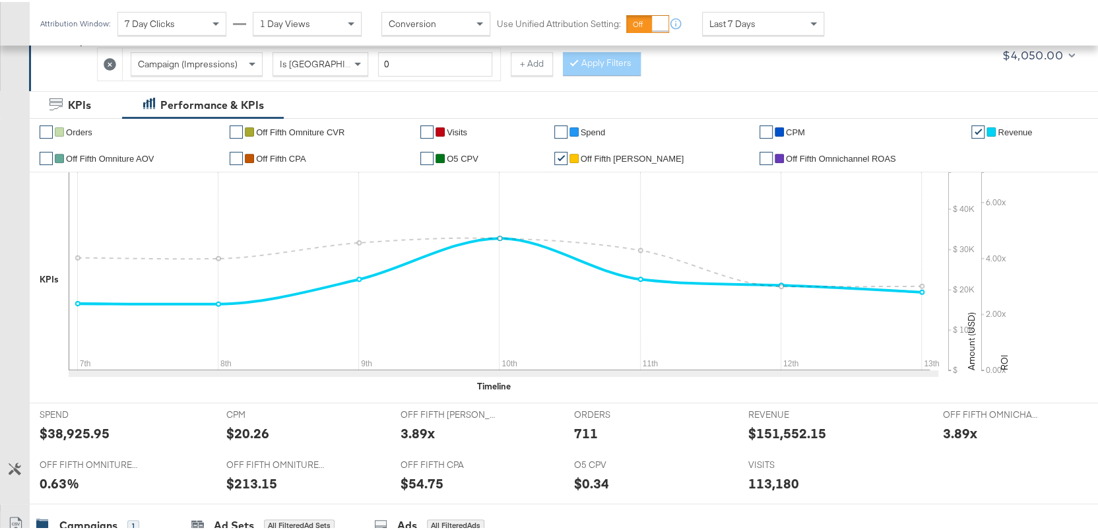
click at [972, 127] on link "✔" at bounding box center [978, 129] width 13 height 13
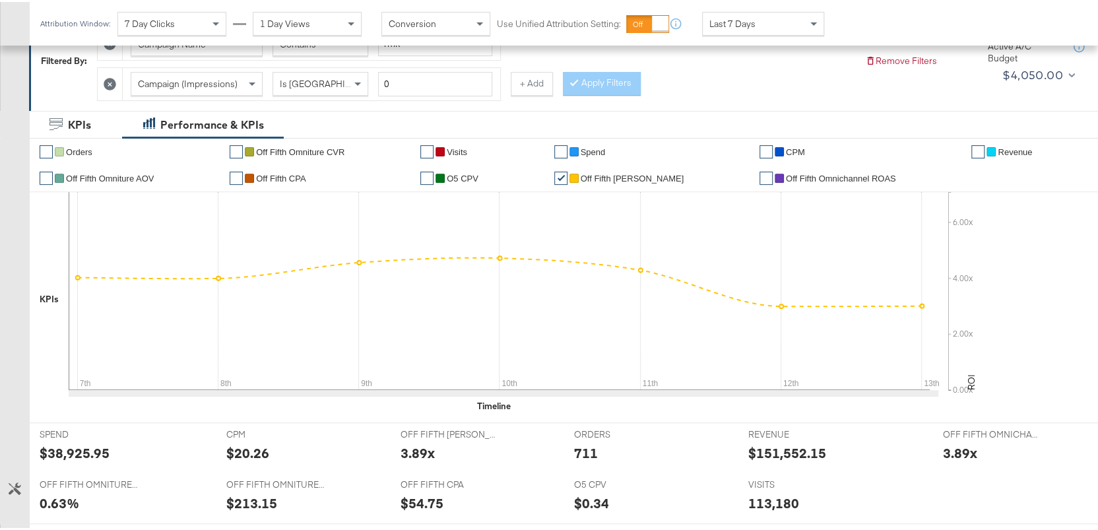
scroll to position [211, 0]
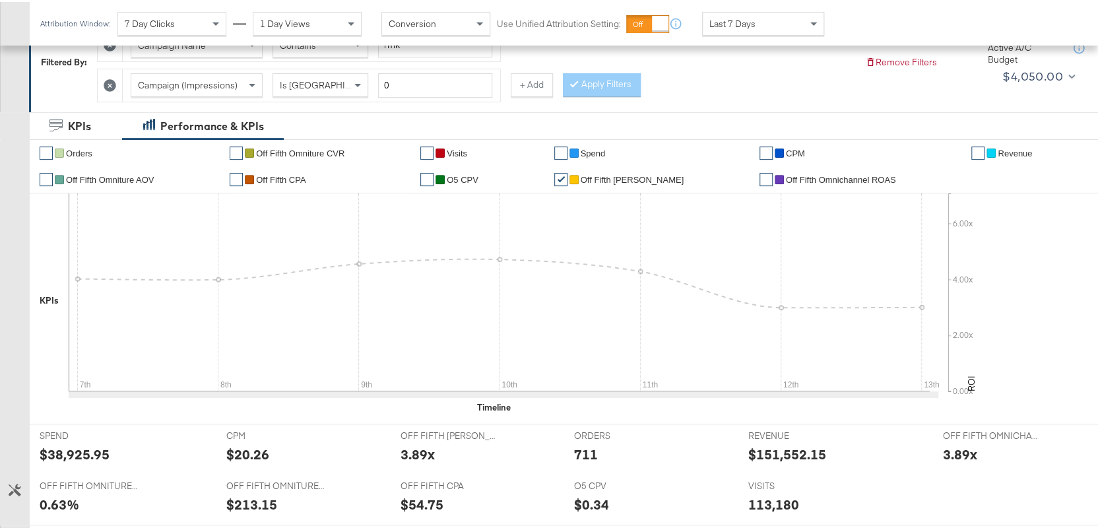
click at [243, 173] on link "✔" at bounding box center [236, 177] width 13 height 13
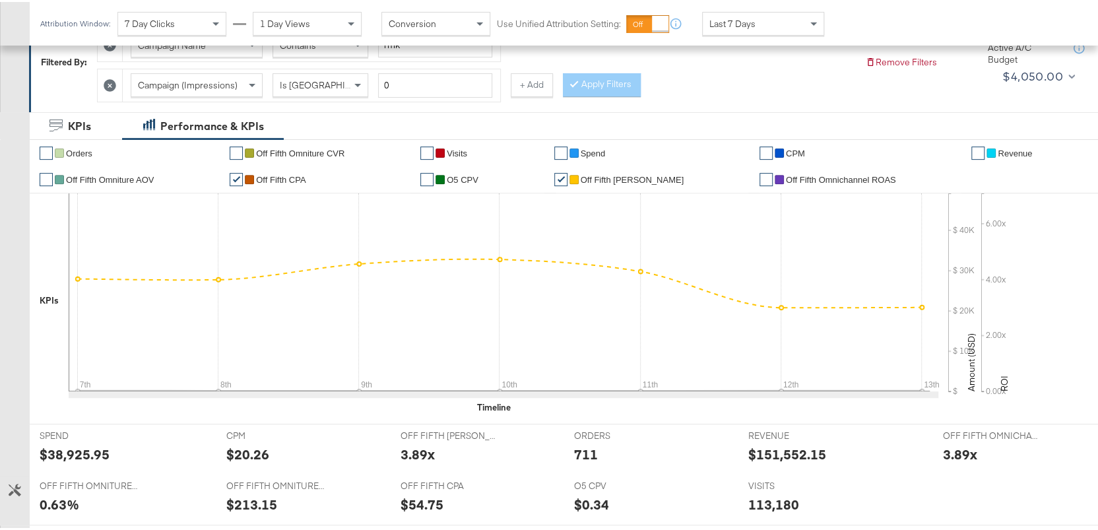
click at [568, 176] on link "✔" at bounding box center [560, 177] width 13 height 13
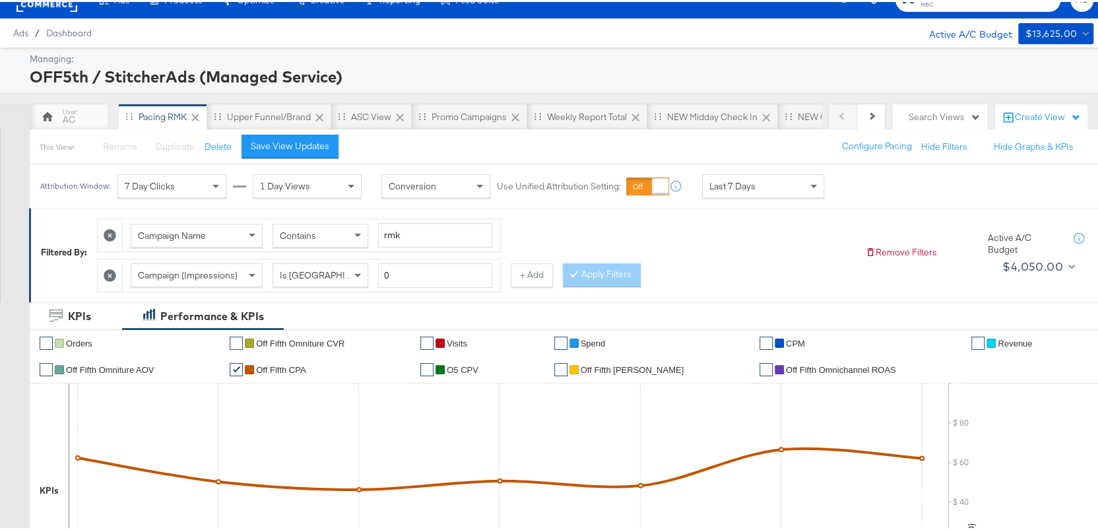
scroll to position [10, 0]
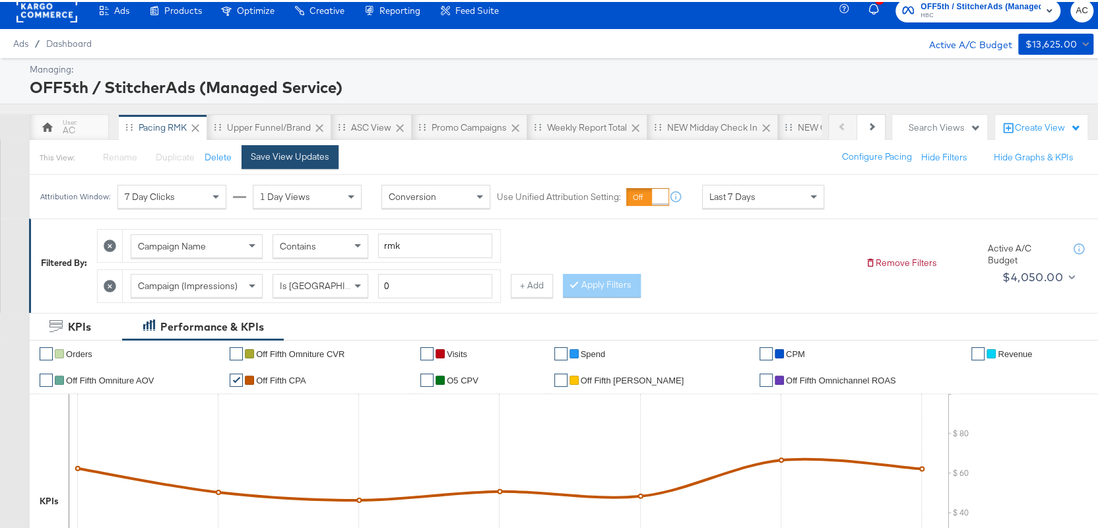
click at [296, 156] on div "Save View Updates" at bounding box center [290, 154] width 79 height 13
click at [357, 125] on div "ASC View" at bounding box center [371, 125] width 40 height 13
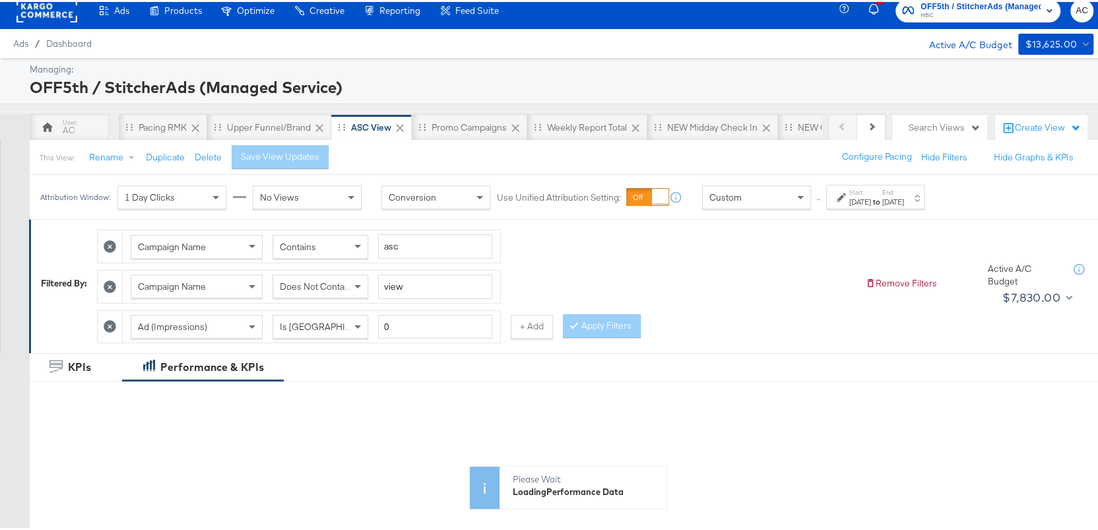
click at [781, 192] on div "Custom" at bounding box center [757, 195] width 108 height 22
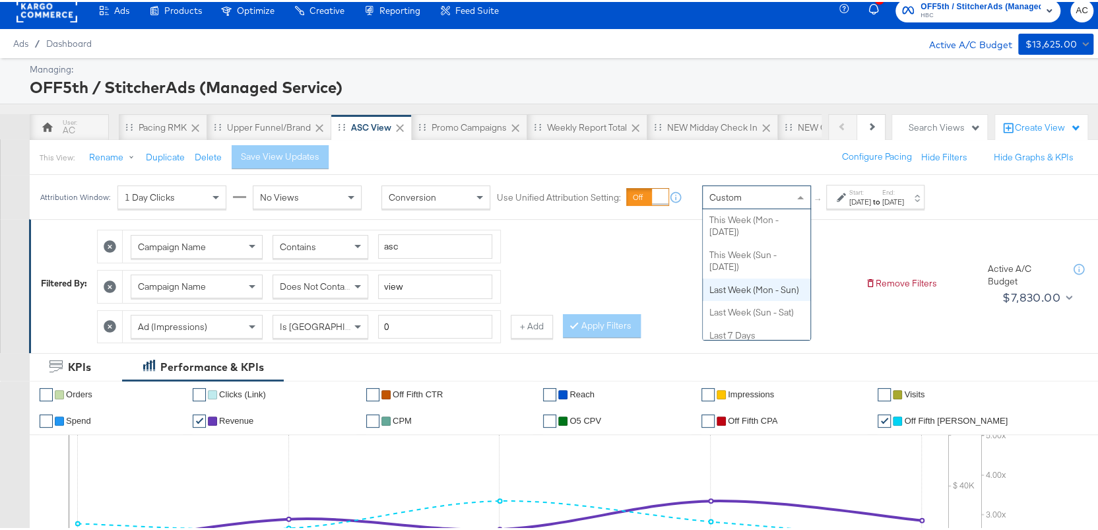
scroll to position [144, 0]
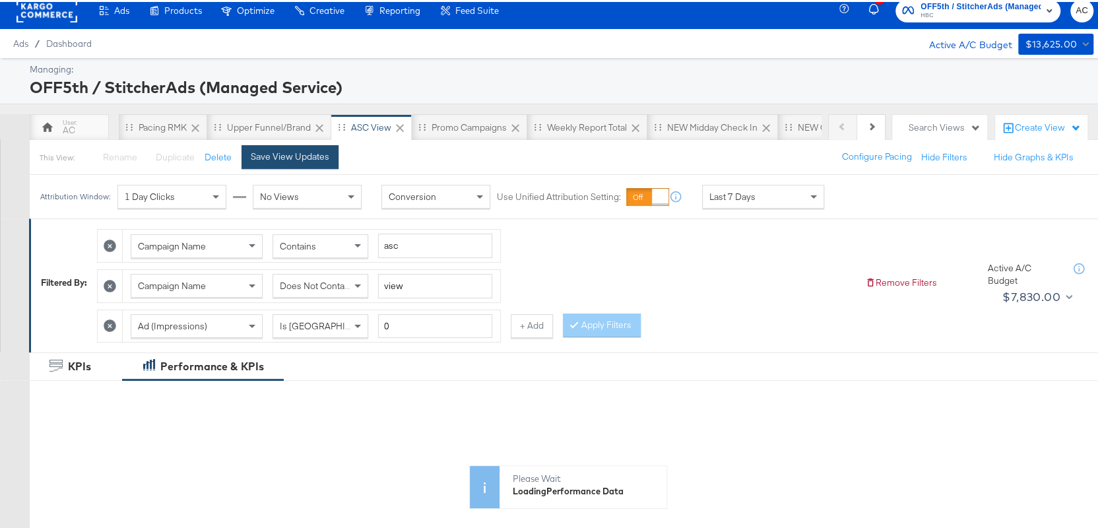
click at [312, 156] on div "Save View Updates" at bounding box center [290, 154] width 79 height 13
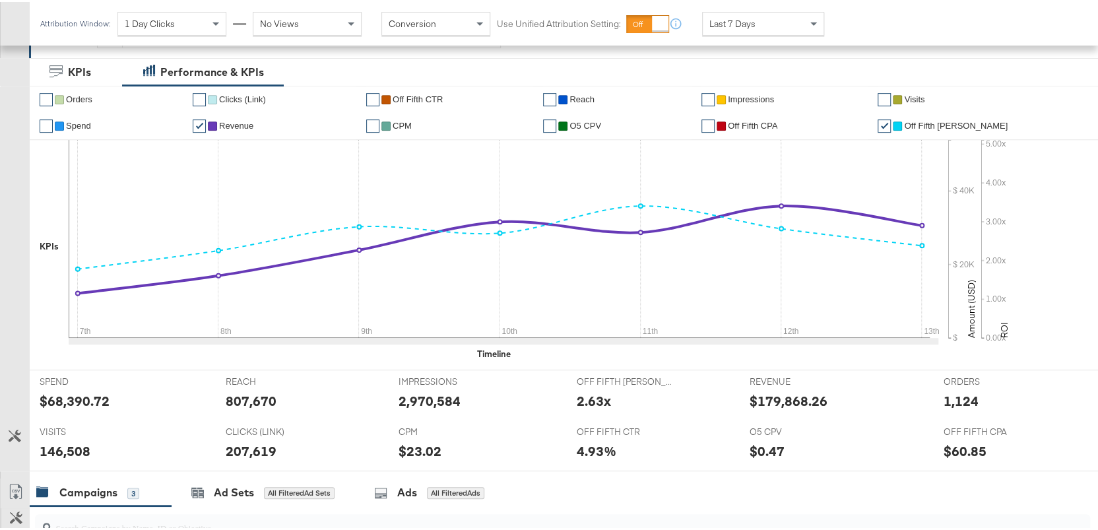
scroll to position [296, 0]
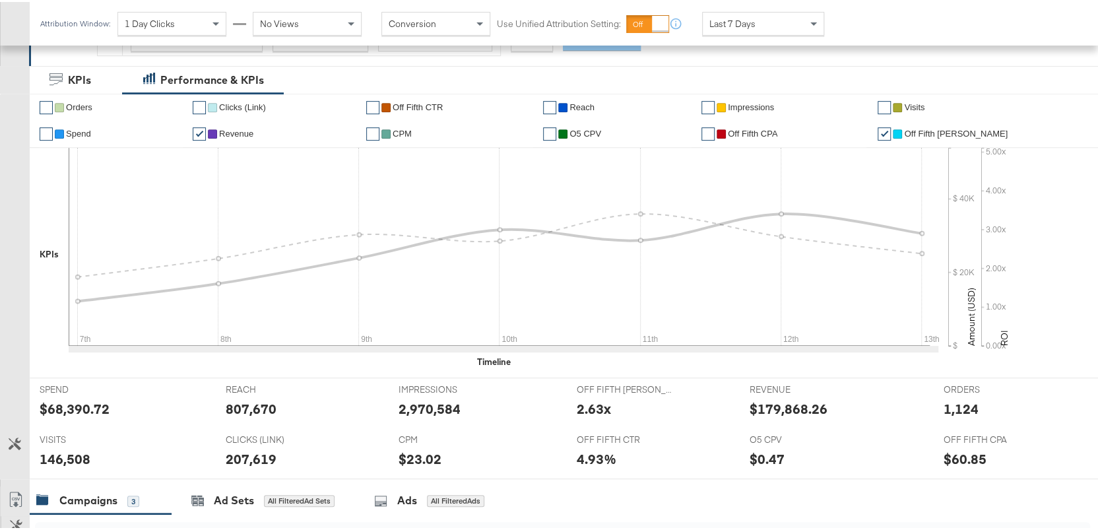
click at [715, 131] on link "✔" at bounding box center [708, 131] width 13 height 13
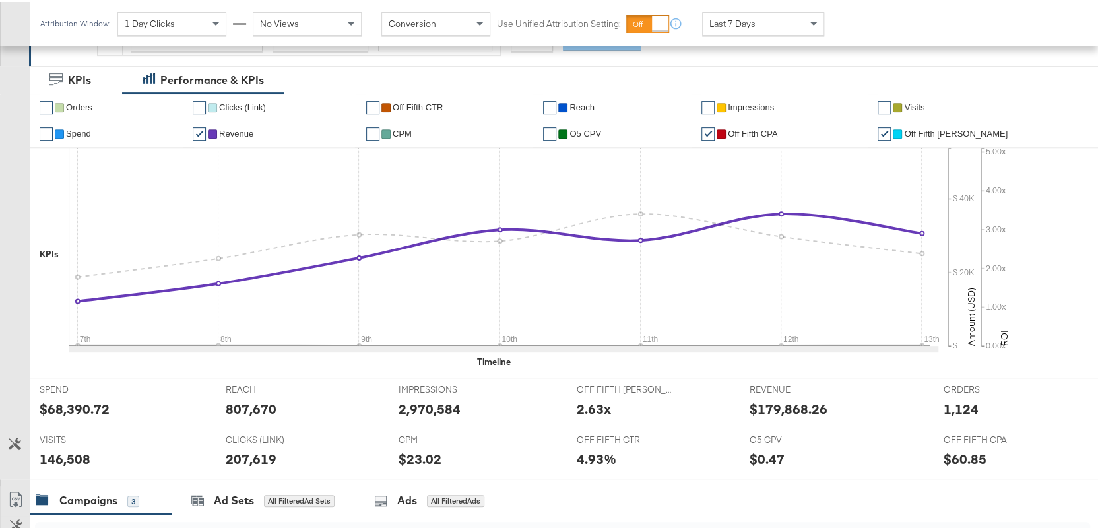
click at [206, 133] on link "✔" at bounding box center [199, 131] width 13 height 13
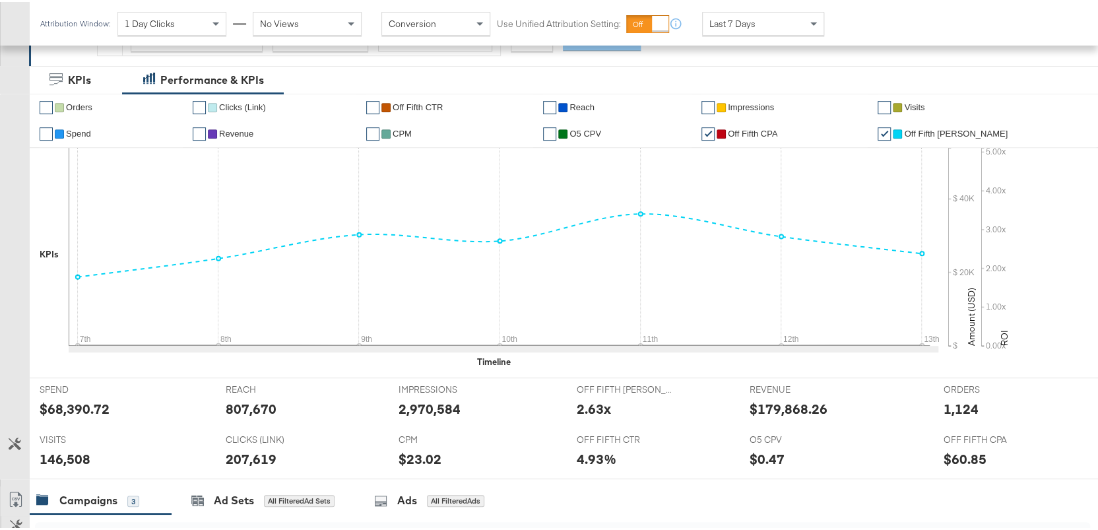
click at [907, 135] on li "✔ Off Fifth [PERSON_NAME]" at bounding box center [988, 132] width 220 height 26
click at [891, 134] on link "✔" at bounding box center [884, 131] width 13 height 13
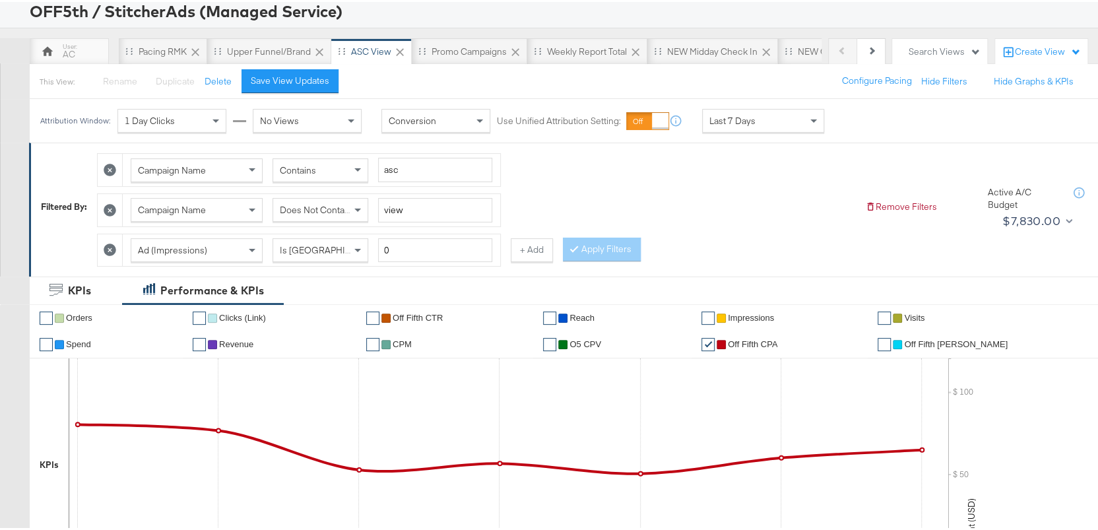
scroll to position [85, 0]
click at [300, 77] on div "Save View Updates" at bounding box center [290, 79] width 79 height 13
click at [141, 51] on div "Pacing RMK" at bounding box center [163, 50] width 48 height 13
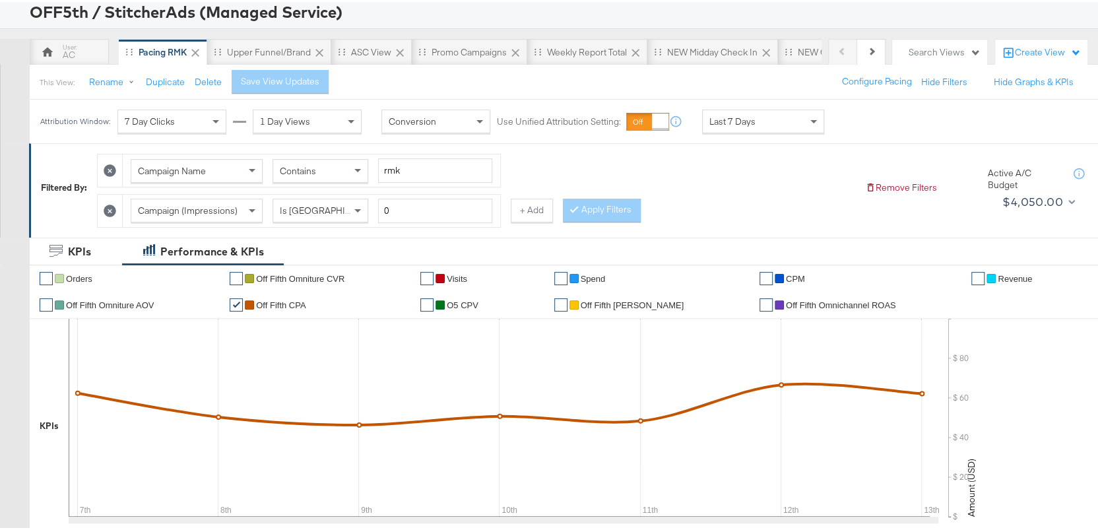
click at [663, 160] on div "Campaign Name Contains rmk Campaign (Impressions) Is Greater Than 0 + Add Apply…" at bounding box center [476, 185] width 758 height 80
